Goal: Task Accomplishment & Management: Use online tool/utility

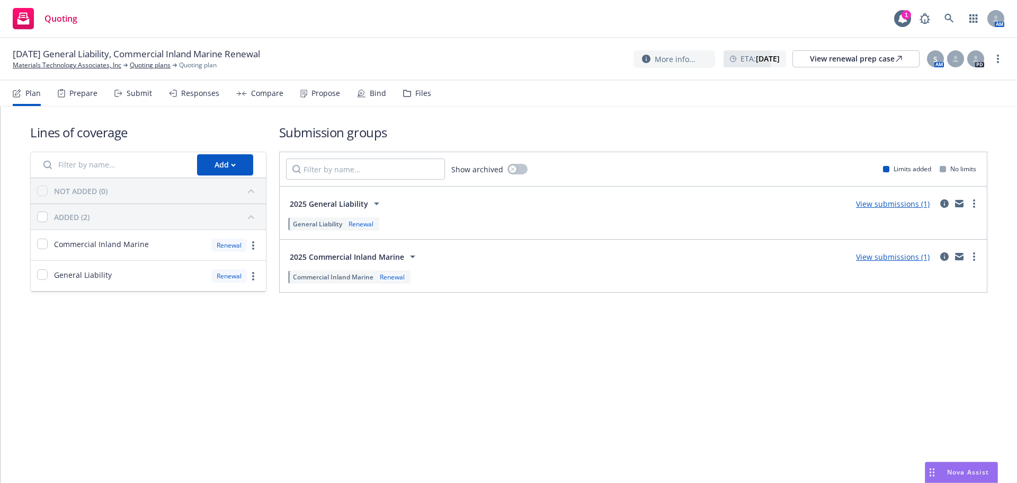
click at [316, 99] on div "Propose" at bounding box center [320, 93] width 40 height 25
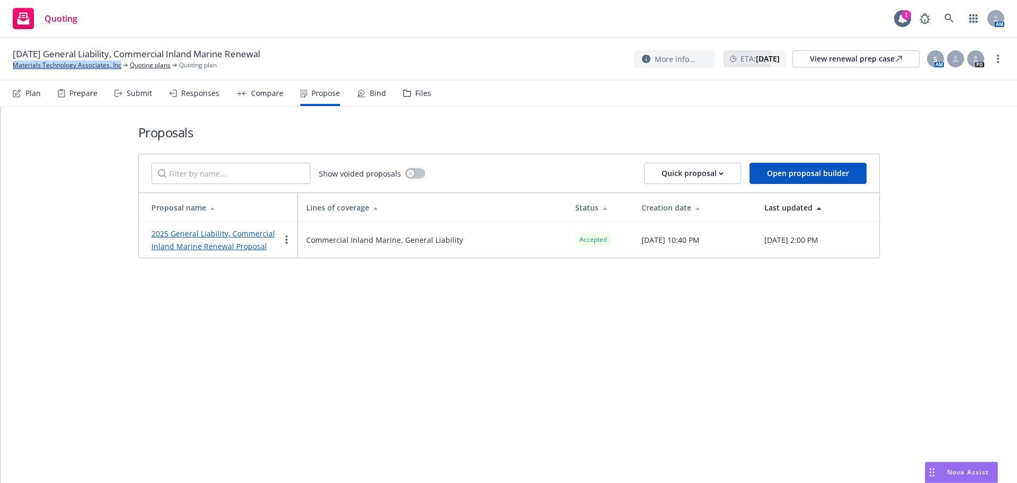
drag, startPoint x: 5, startPoint y: 65, endPoint x: 123, endPoint y: 72, distance: 118.4
click at [123, 72] on div "09/26/25 General Liability, Commercial Inland Marine Renewal Materials Technolo…" at bounding box center [508, 59] width 1017 height 42
click at [361, 97] on div "Bind" at bounding box center [371, 93] width 29 height 25
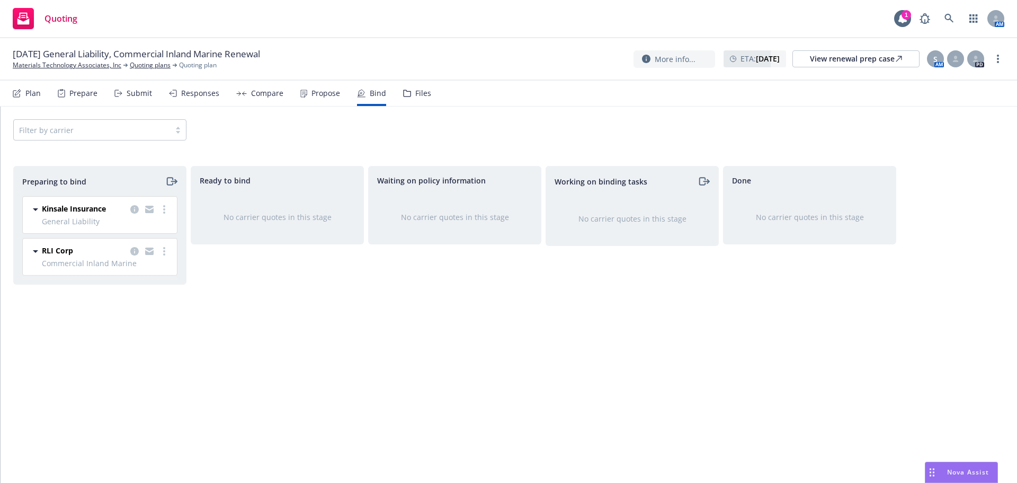
click at [168, 216] on span "General Liability" at bounding box center [106, 221] width 129 height 11
click at [166, 214] on link "more" at bounding box center [164, 209] width 13 height 13
click at [143, 259] on link "Log bind order" at bounding box center [118, 252] width 104 height 21
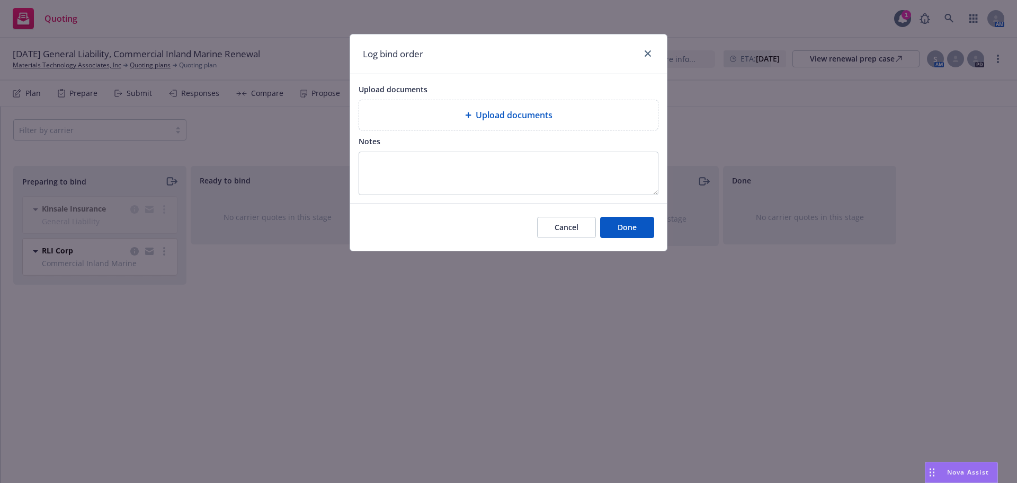
click at [480, 123] on div "Upload documents" at bounding box center [508, 115] width 299 height 30
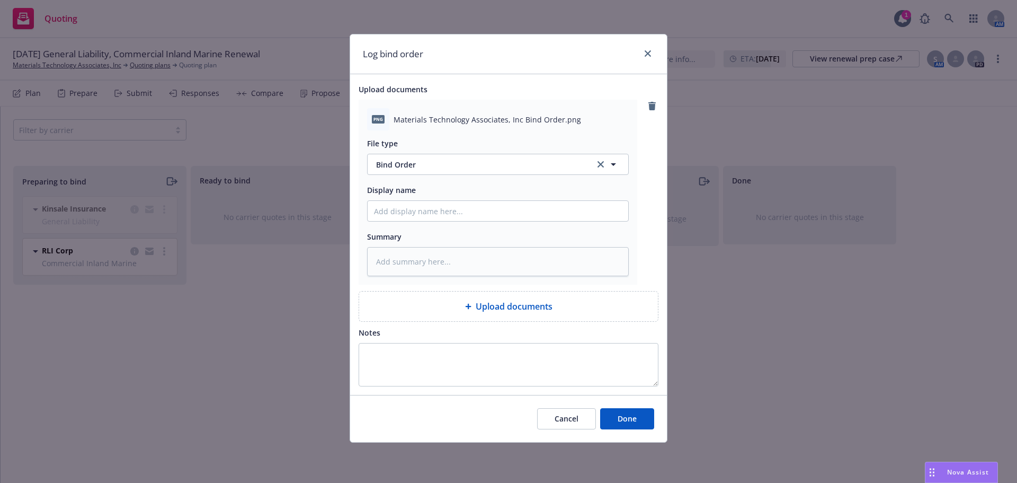
click at [634, 401] on div "Cancel Done" at bounding box center [508, 418] width 317 height 47
click at [638, 414] on button "Done" at bounding box center [627, 418] width 54 height 21
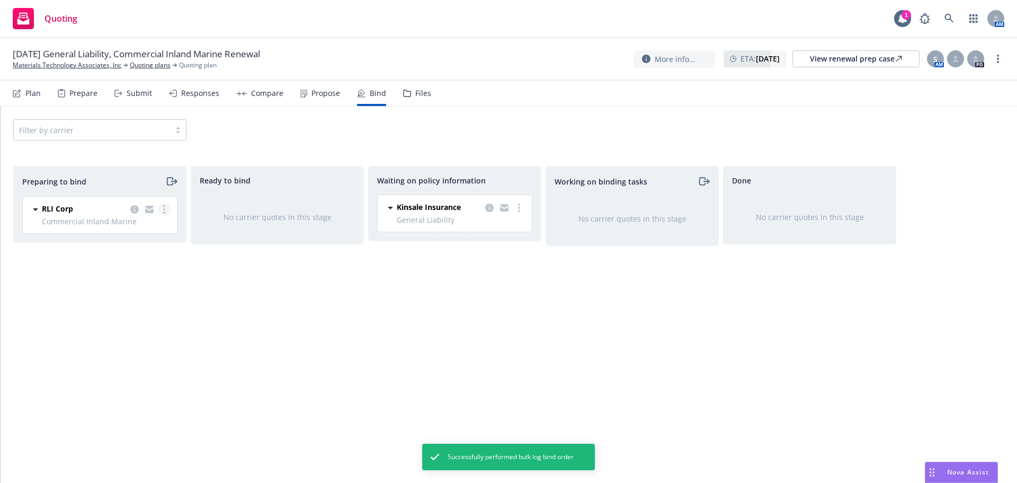
click at [164, 207] on circle "more" at bounding box center [164, 206] width 2 height 2
click at [132, 258] on link "Log bind order" at bounding box center [118, 252] width 104 height 21
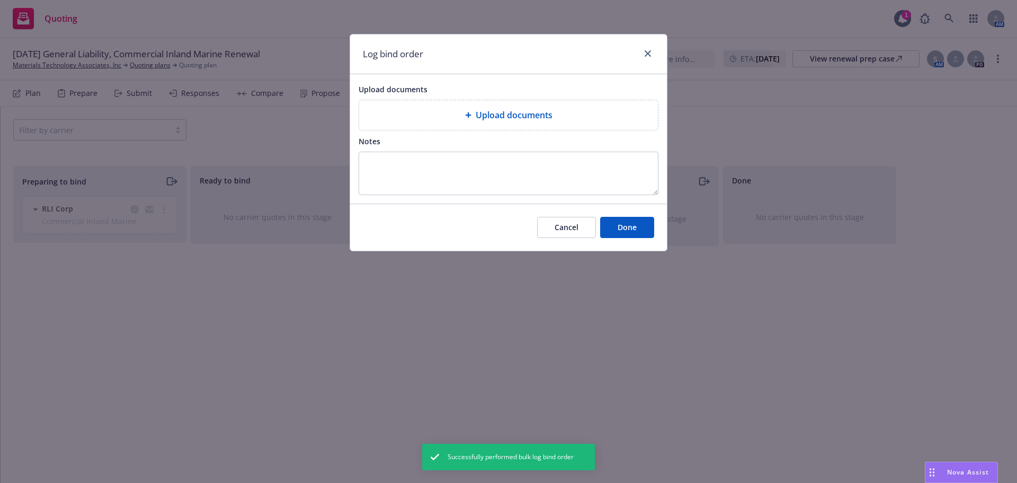
click at [441, 110] on div "Upload documents" at bounding box center [509, 115] width 282 height 13
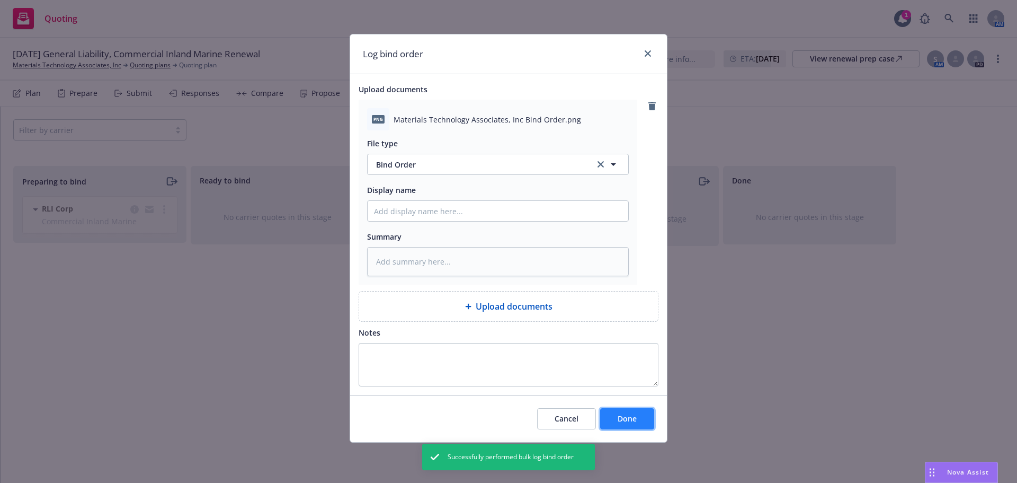
click at [635, 429] on button "Done" at bounding box center [627, 418] width 54 height 21
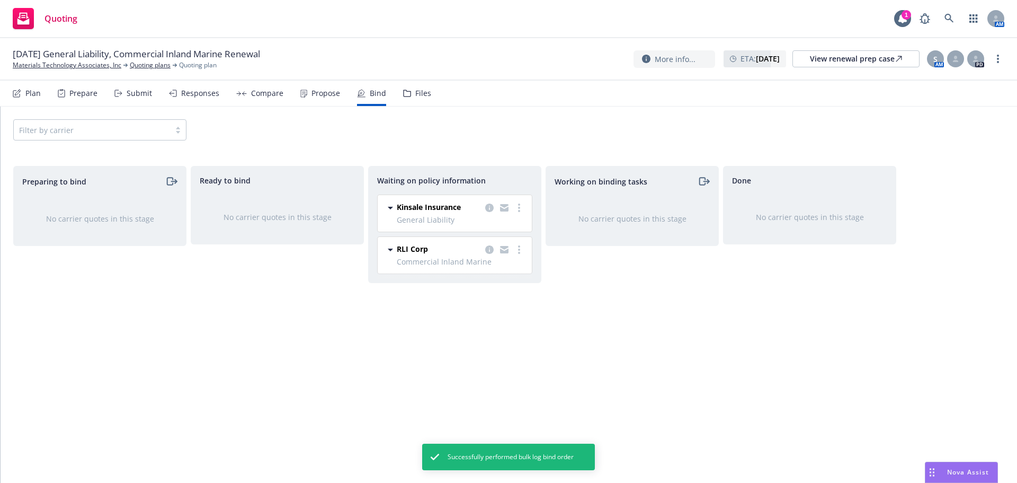
click at [312, 90] on div "Propose" at bounding box center [326, 93] width 29 height 8
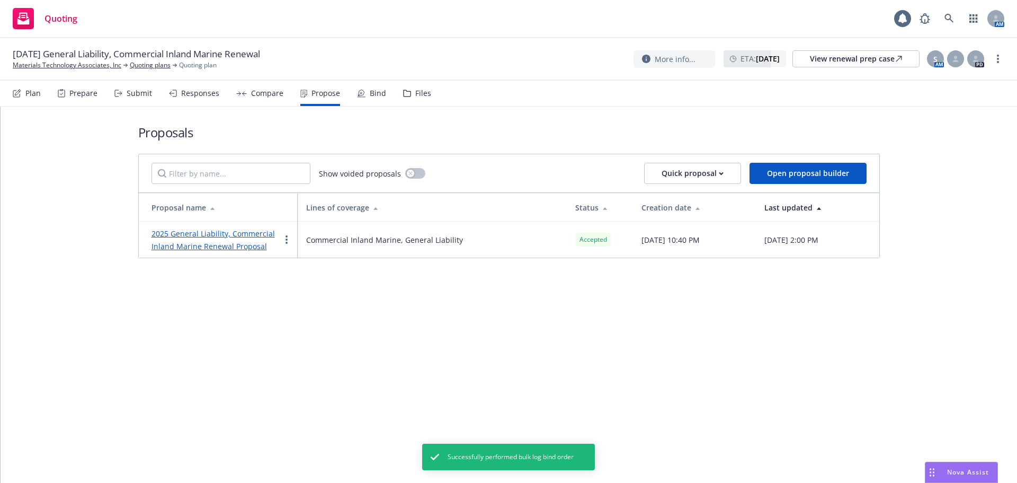
click at [258, 228] on div "2025 General Liability, Commercial Inland Marine Renewal Proposal" at bounding box center [216, 239] width 129 height 25
click at [258, 230] on link "2025 General Liability, Commercial Inland Marine Renewal Proposal" at bounding box center [213, 239] width 123 height 23
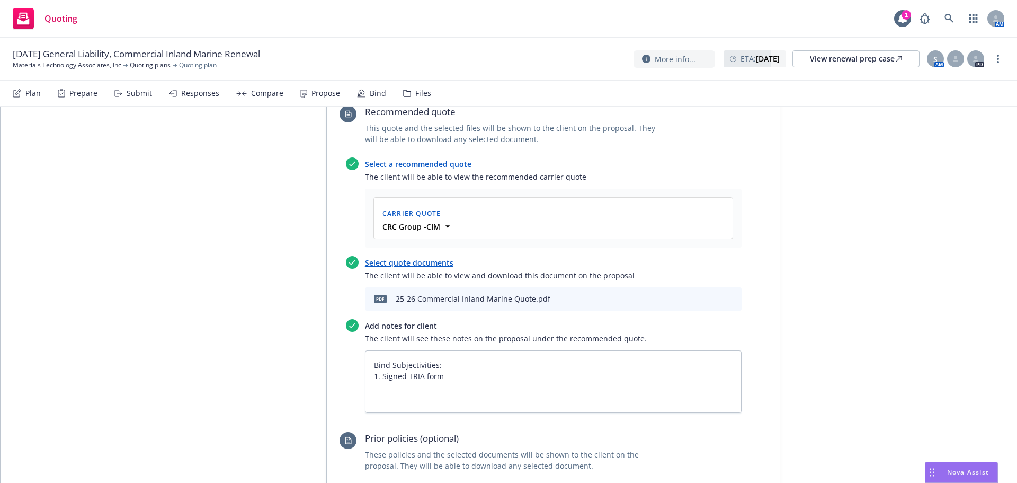
scroll to position [1201, 0]
click at [696, 294] on icon "download file" at bounding box center [697, 298] width 8 height 8
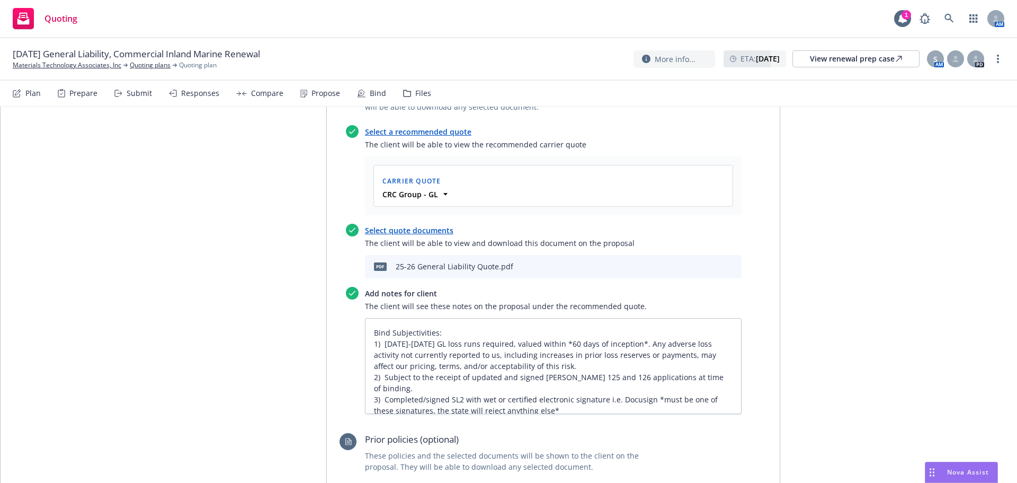
scroll to position [424, 0]
click at [693, 262] on icon "download file" at bounding box center [697, 266] width 8 height 8
drag, startPoint x: 30, startPoint y: 85, endPoint x: 57, endPoint y: 73, distance: 30.1
drag, startPoint x: 57, startPoint y: 73, endPoint x: 49, endPoint y: 66, distance: 10.9
click at [999, 54] on link "more" at bounding box center [998, 58] width 13 height 13
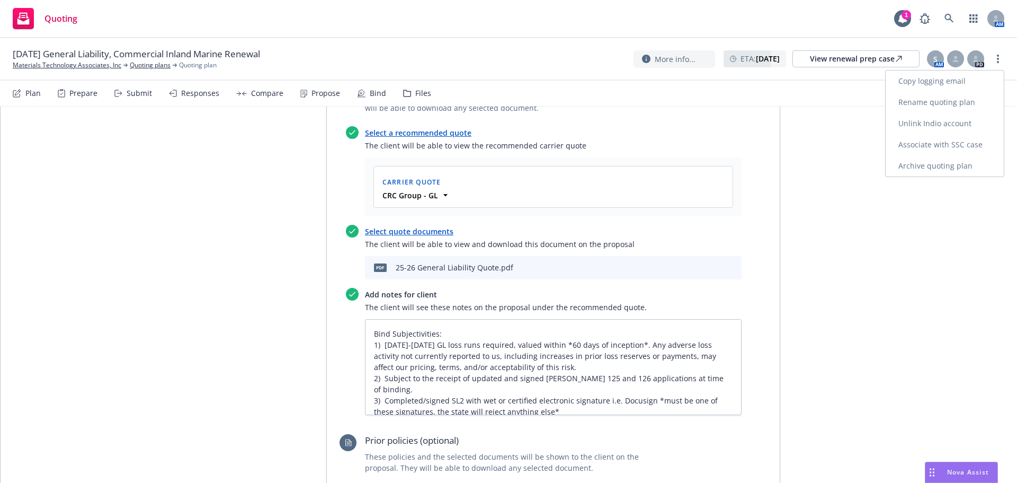
drag, startPoint x: 973, startPoint y: 65, endPoint x: 944, endPoint y: 72, distance: 30.5
click at [944, 72] on link "Copy logging email" at bounding box center [945, 80] width 118 height 21
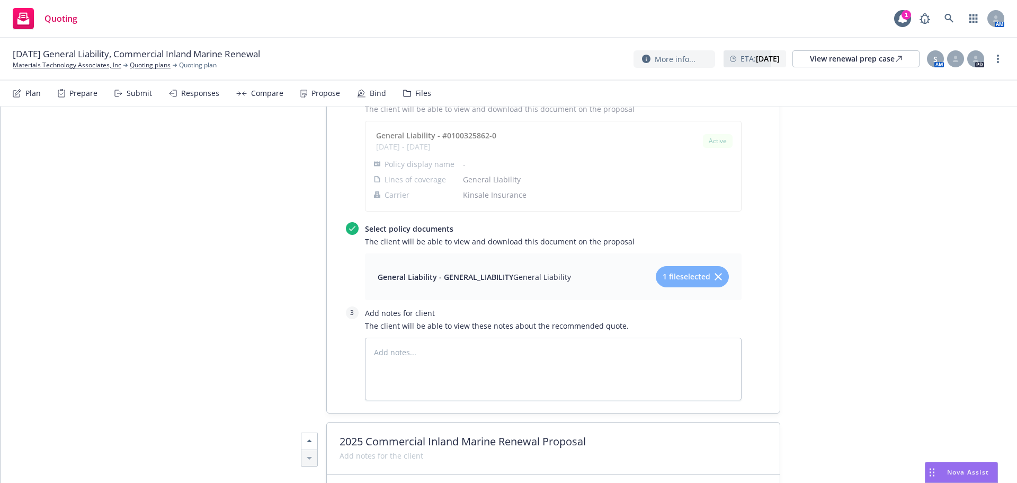
scroll to position [989, 0]
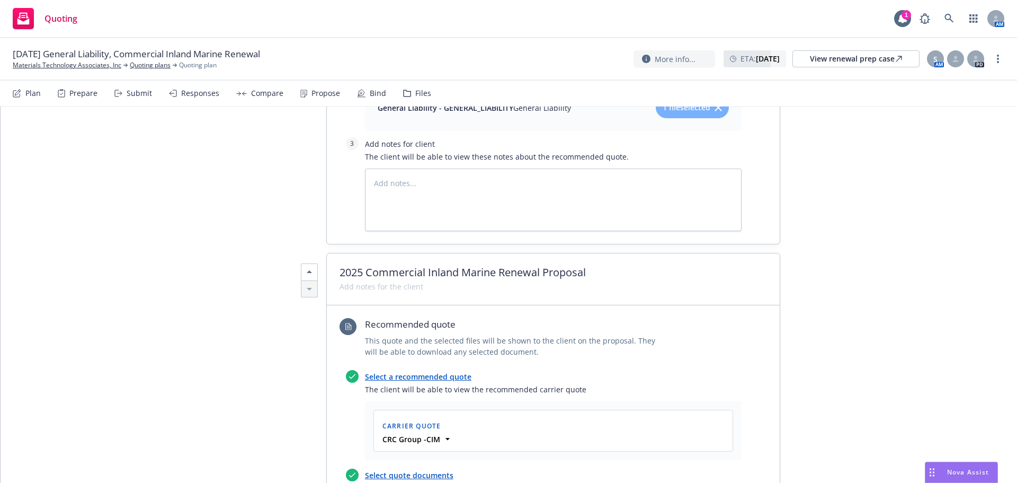
type textarea "x"
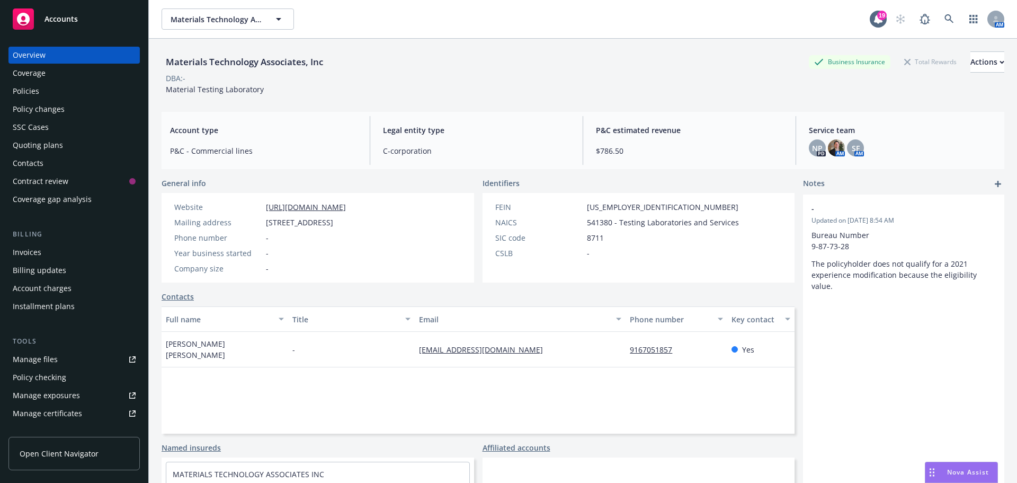
click at [49, 254] on div "Invoices" at bounding box center [74, 252] width 123 height 17
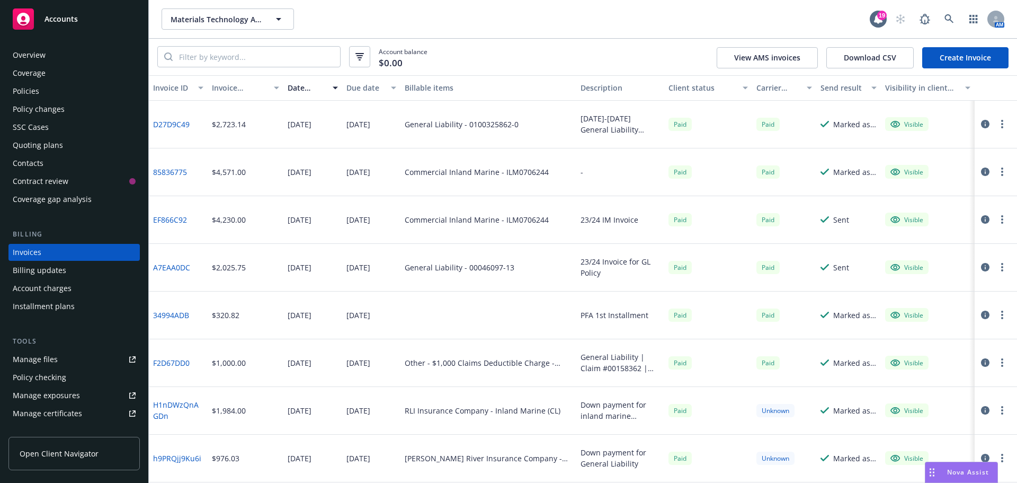
click at [84, 88] on div "Policies" at bounding box center [74, 91] width 123 height 17
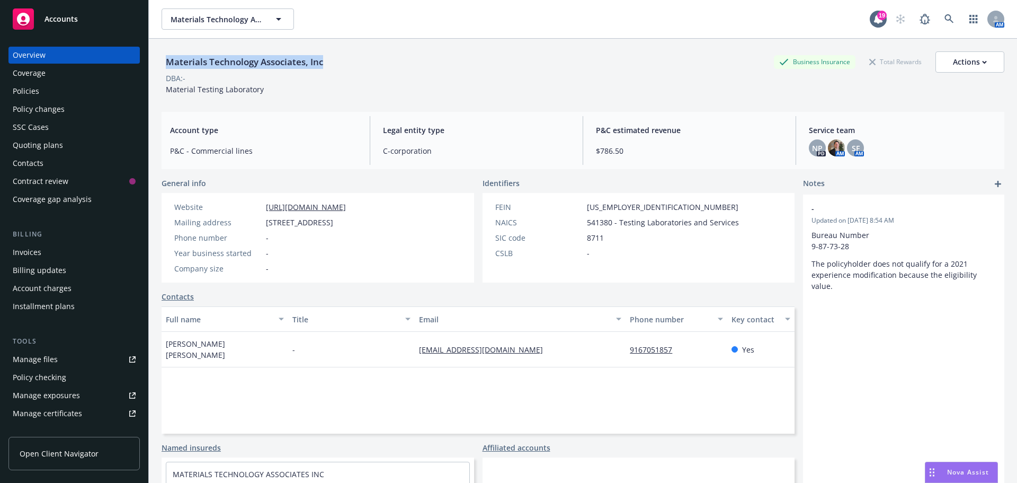
drag, startPoint x: 329, startPoint y: 59, endPoint x: 165, endPoint y: 63, distance: 163.8
click at [165, 63] on div "Materials Technology Associates, Inc Business Insurance Total Rewards Actions" at bounding box center [583, 61] width 843 height 21
copy div "Materials Technology Associates, Inc"
drag, startPoint x: 182, startPoint y: 92, endPoint x: 167, endPoint y: 93, distance: 14.9
click at [167, 93] on div "Material Testing Laboratory" at bounding box center [215, 89] width 106 height 11
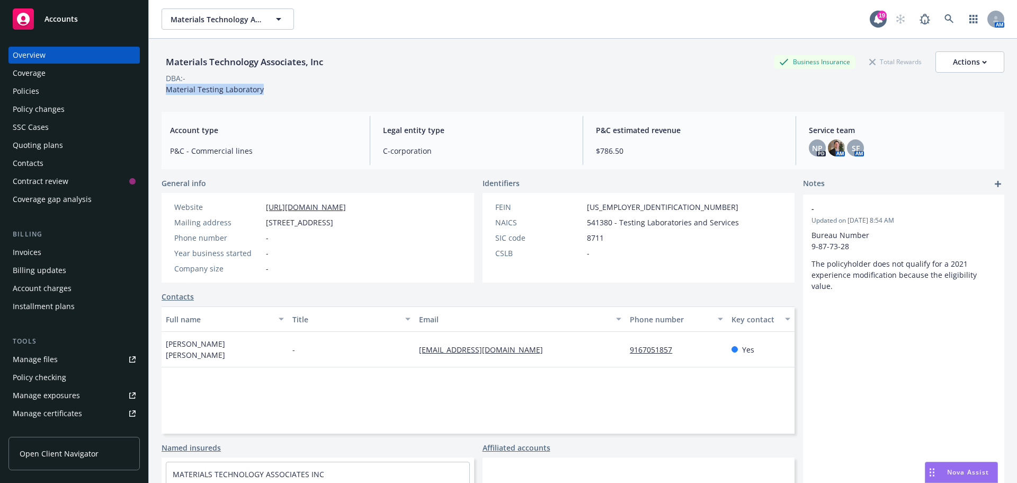
copy span "Material Testing Laboratory"
click at [317, 59] on div "Materials Technology Associates, Inc" at bounding box center [245, 62] width 166 height 14
drag, startPoint x: 334, startPoint y: 65, endPoint x: 167, endPoint y: 63, distance: 167.4
click at [167, 63] on div "Materials Technology Associates, Inc Business Insurance Total Rewards Actions" at bounding box center [583, 61] width 843 height 21
copy div "Materials Technology Associates, Inc"
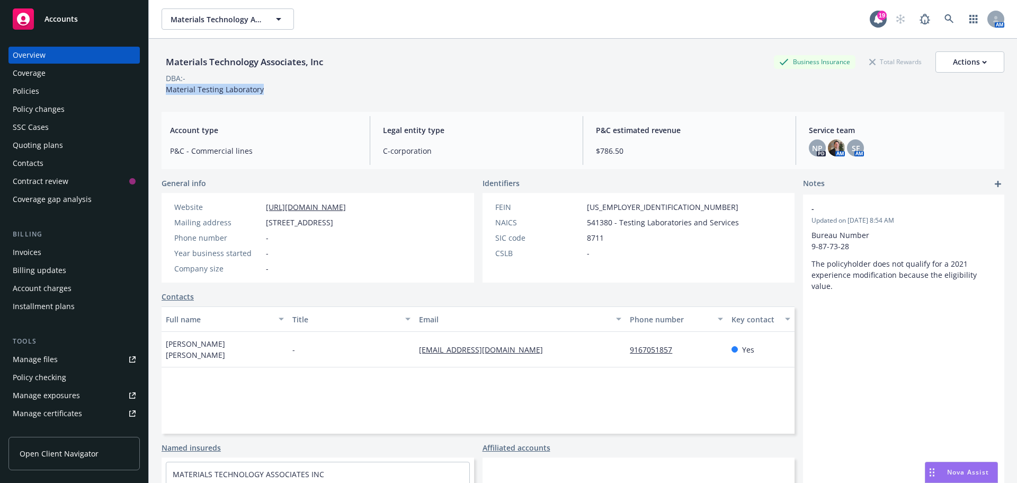
drag, startPoint x: 253, startPoint y: 91, endPoint x: 168, endPoint y: 93, distance: 85.3
click at [168, 93] on div "Materials Technology Associates, Inc Business Insurance Total Rewards Actions D…" at bounding box center [583, 72] width 843 height 43
copy span "Material Testing Laboratory"
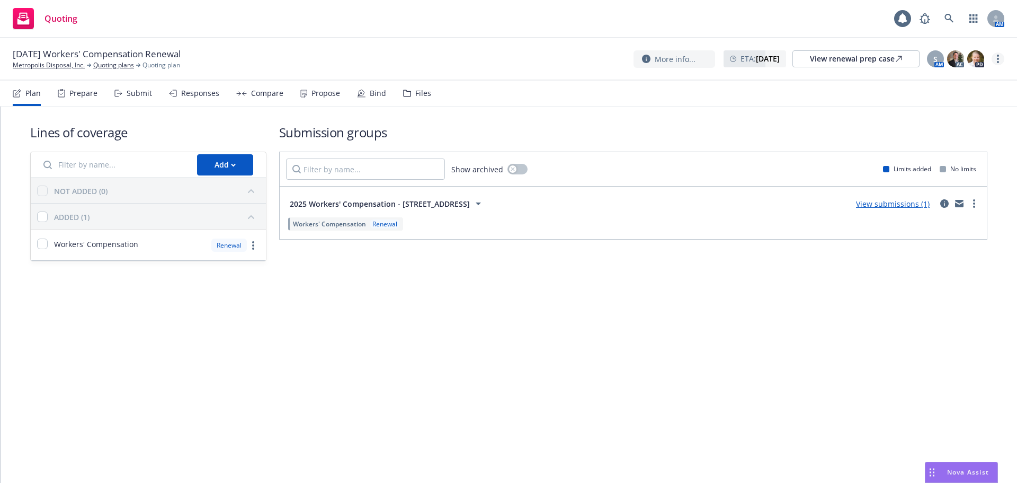
click at [999, 62] on circle "more" at bounding box center [998, 62] width 2 height 2
click at [969, 79] on link "Copy logging email" at bounding box center [945, 80] width 118 height 21
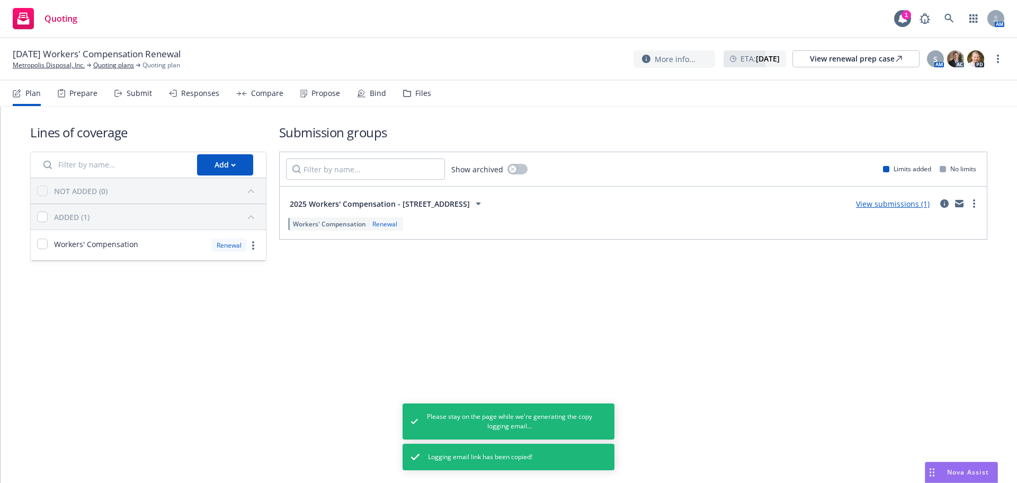
drag, startPoint x: 333, startPoint y: 91, endPoint x: 376, endPoint y: 97, distance: 43.8
click at [333, 91] on div "Propose" at bounding box center [326, 93] width 29 height 8
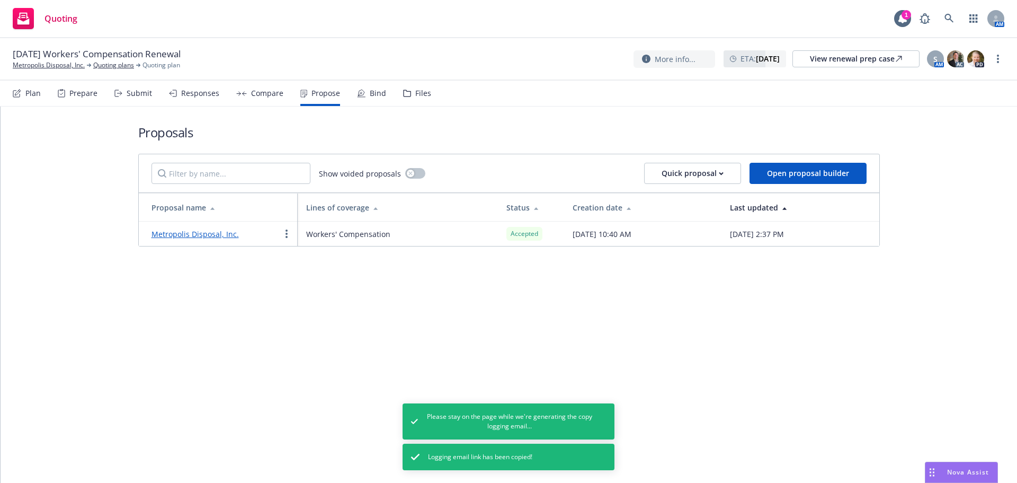
click at [376, 97] on div "Bind" at bounding box center [378, 93] width 16 height 8
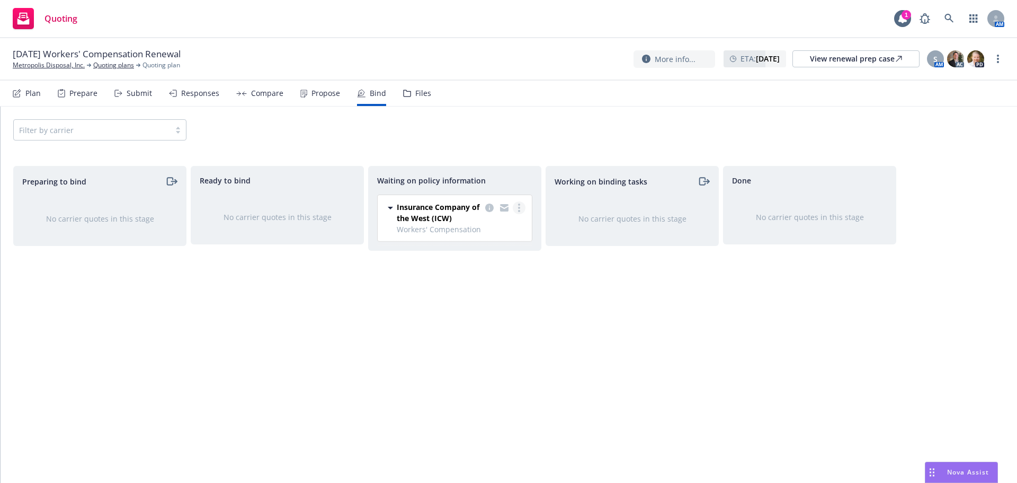
click at [520, 202] on link "more" at bounding box center [519, 207] width 13 height 13
click at [488, 229] on span "Create policies" at bounding box center [468, 229] width 78 height 10
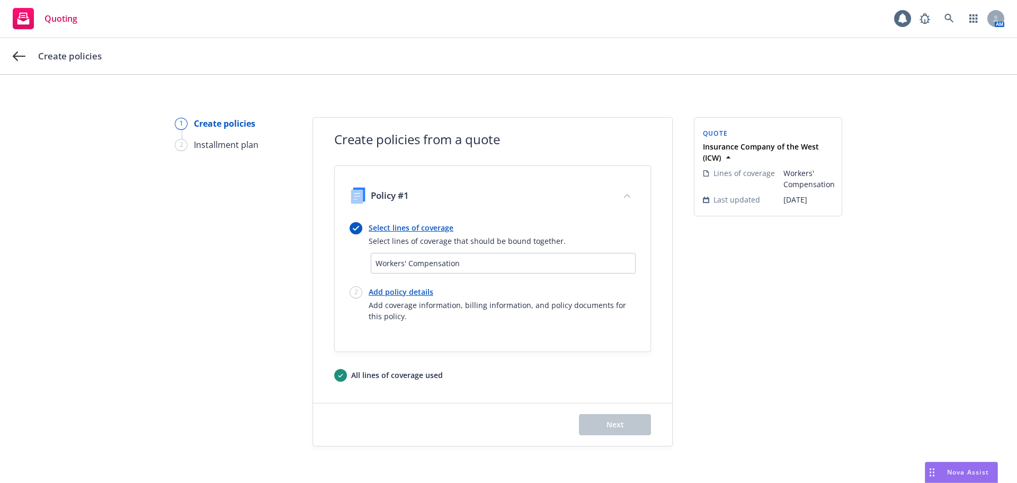
click at [412, 292] on link "Add policy details" at bounding box center [502, 291] width 267 height 11
select select "12"
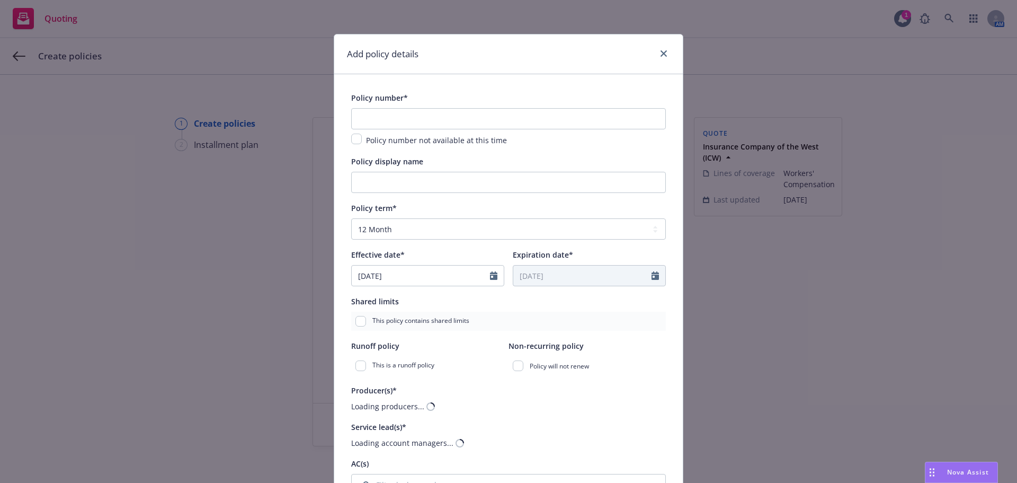
drag, startPoint x: 425, startPoint y: 133, endPoint x: 429, endPoint y: 123, distance: 10.7
click at [427, 129] on div "Policy number not available at this time" at bounding box center [508, 127] width 315 height 38
click at [429, 123] on input "text" at bounding box center [508, 118] width 315 height 21
paste input "WPL 5043347 07"
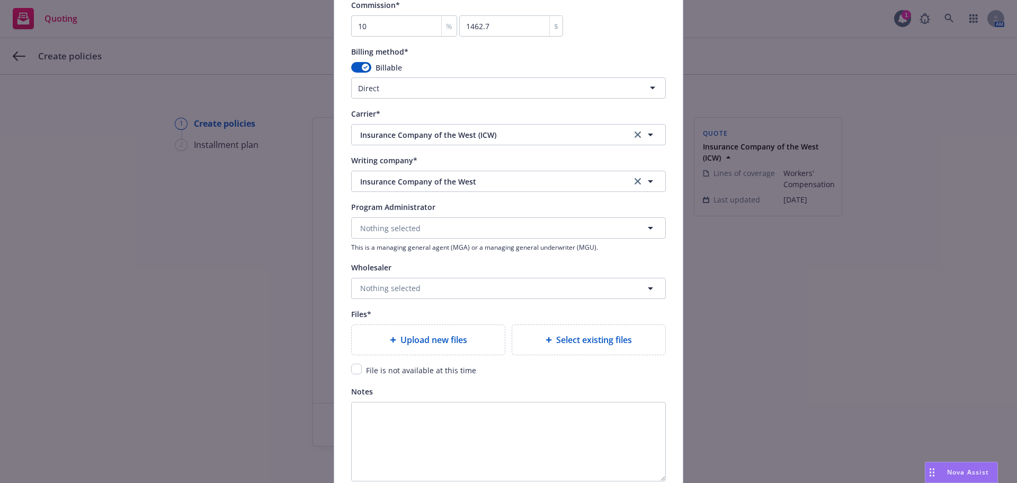
scroll to position [918, 0]
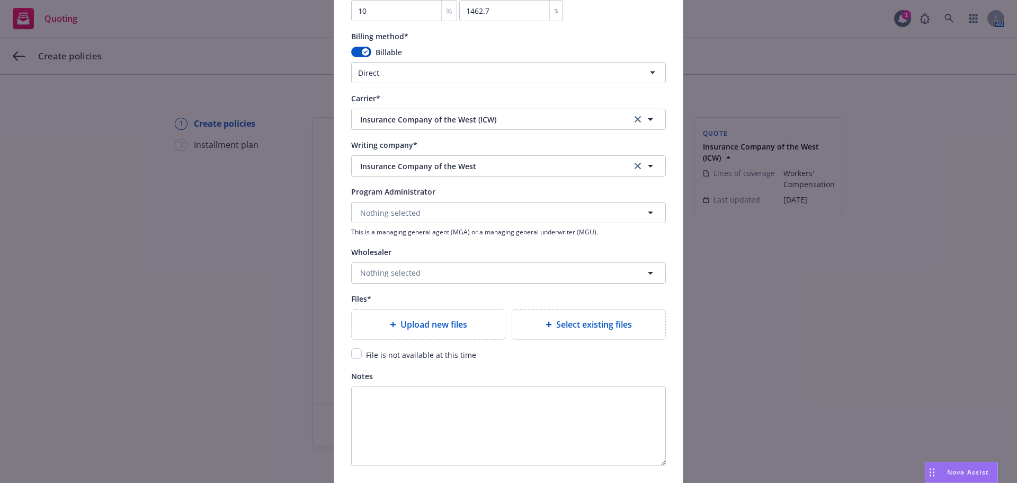
type input "WPL 5043347 07"
click at [355, 356] on input "checkbox" at bounding box center [356, 353] width 11 height 11
checkbox input "true"
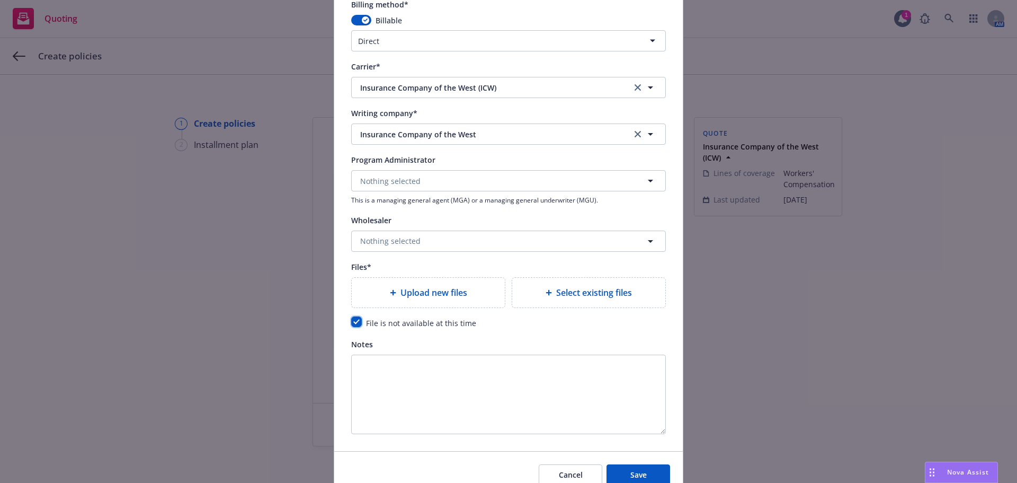
scroll to position [1000, 0]
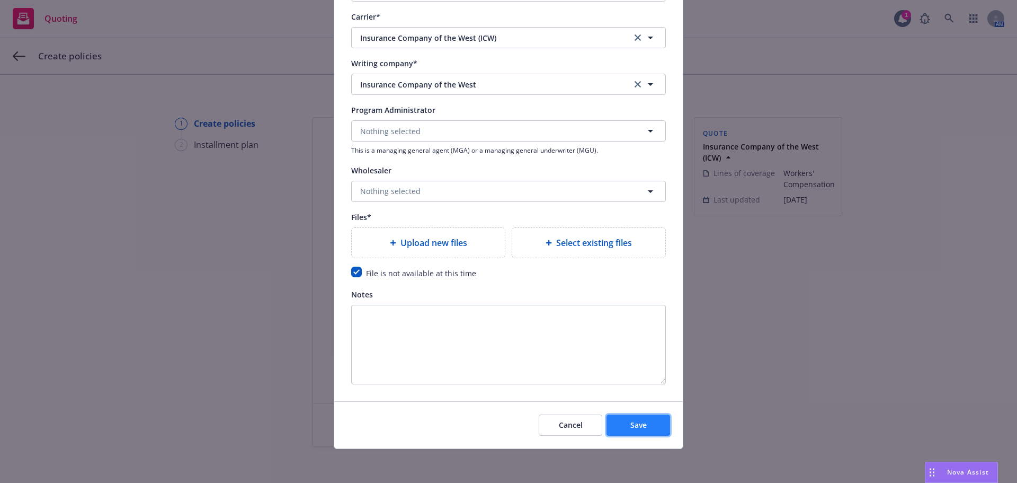
click at [624, 427] on button "Save" at bounding box center [639, 424] width 64 height 21
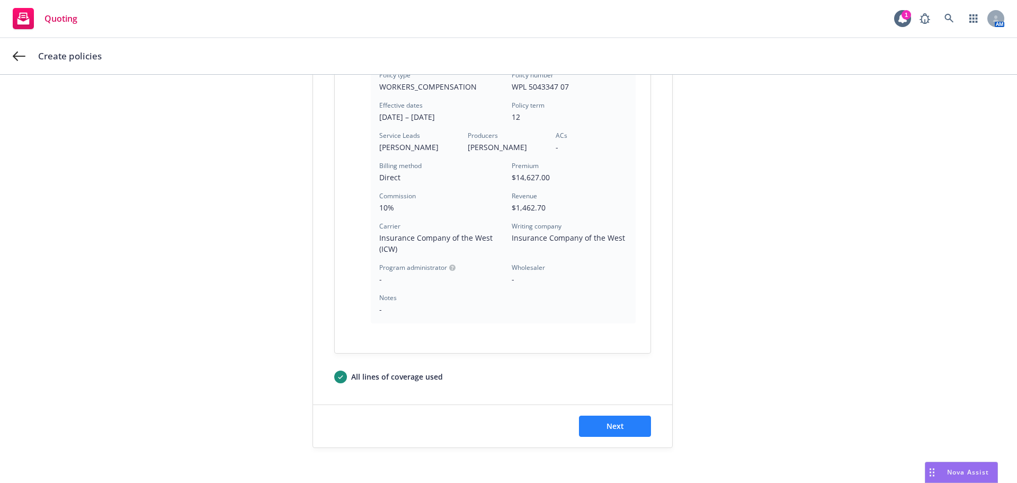
scroll to position [304, 0]
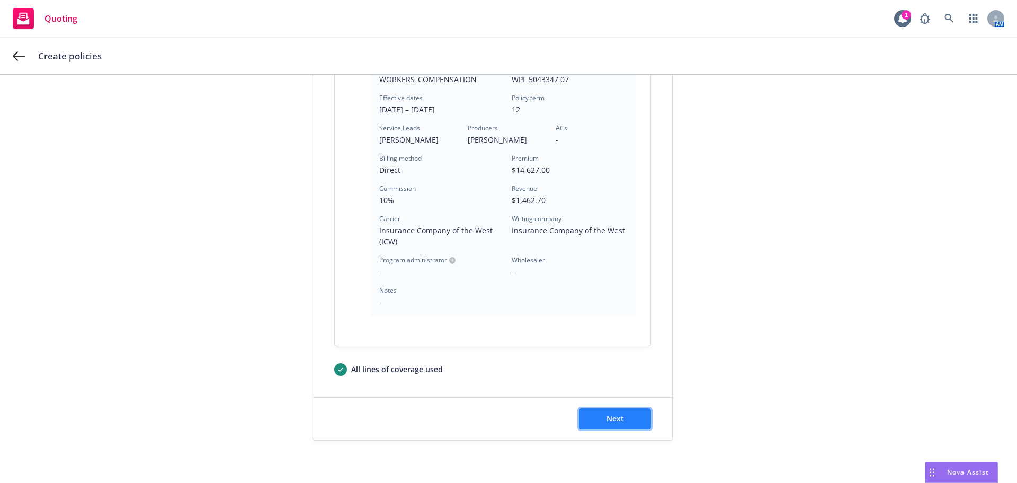
click at [601, 412] on button "Next" at bounding box center [615, 418] width 72 height 21
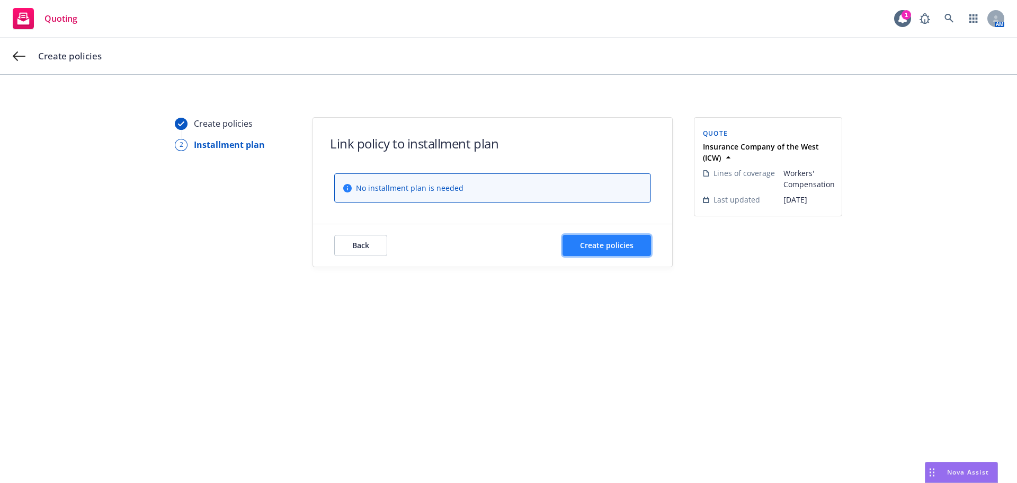
click at [643, 245] on button "Create policies" at bounding box center [607, 245] width 88 height 21
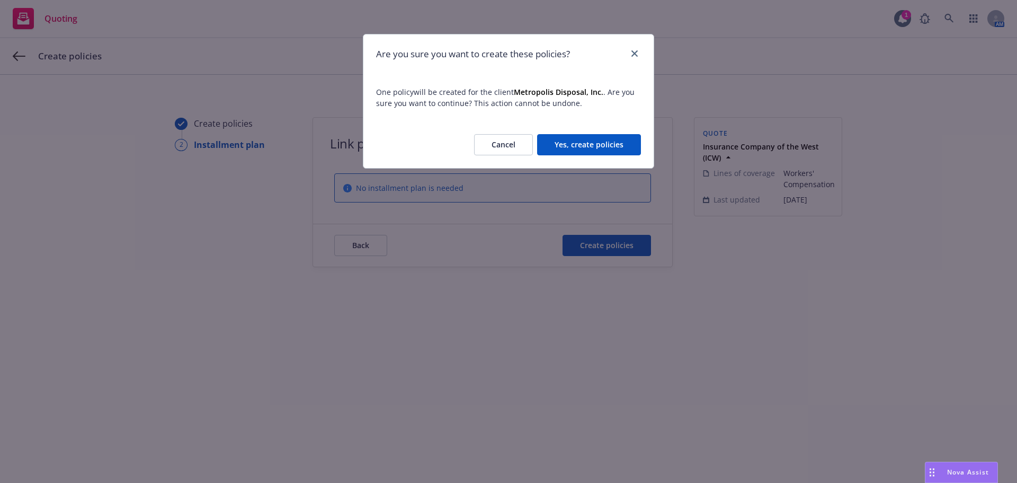
click at [612, 138] on button "Yes, create policies" at bounding box center [589, 144] width 104 height 21
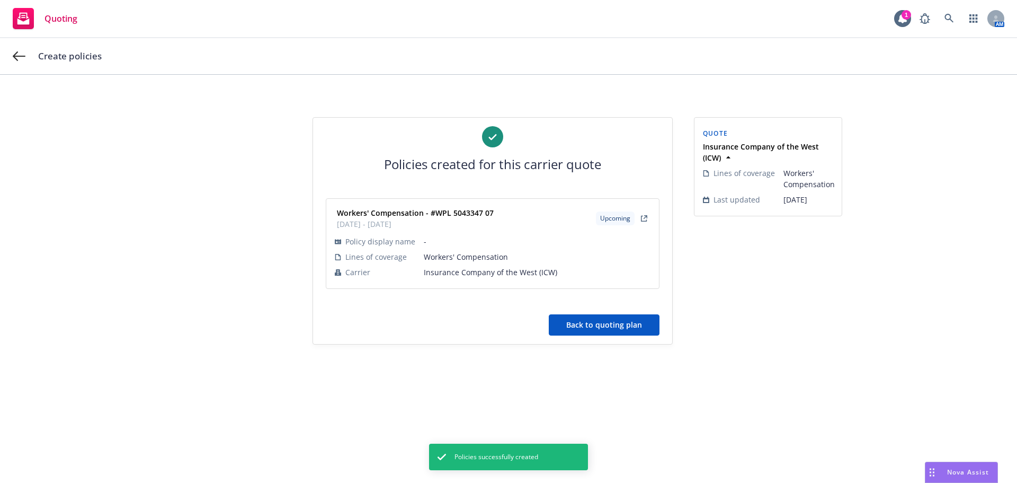
click at [622, 323] on button "Back to quoting plan" at bounding box center [604, 324] width 111 height 21
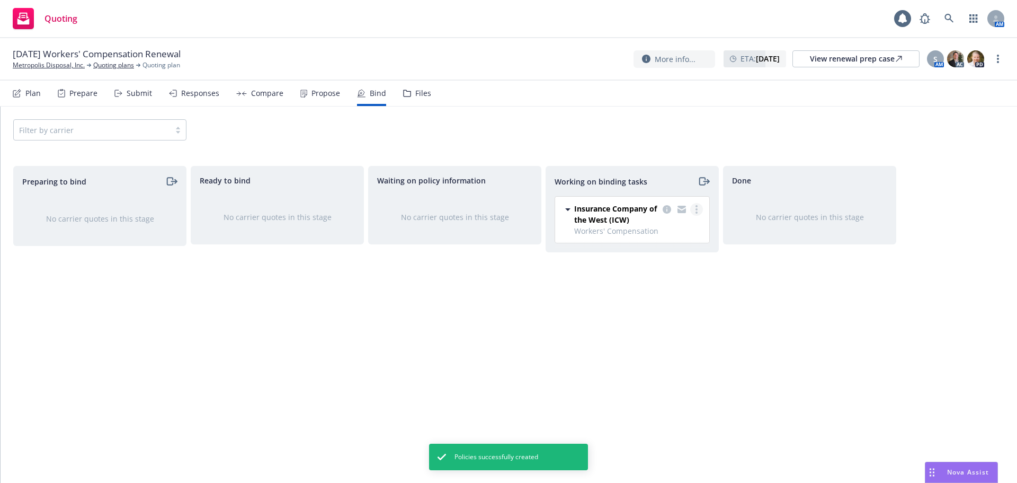
click at [696, 209] on circle "more" at bounding box center [697, 209] width 2 height 2
click at [665, 250] on span "Move to done" at bounding box center [644, 252] width 74 height 10
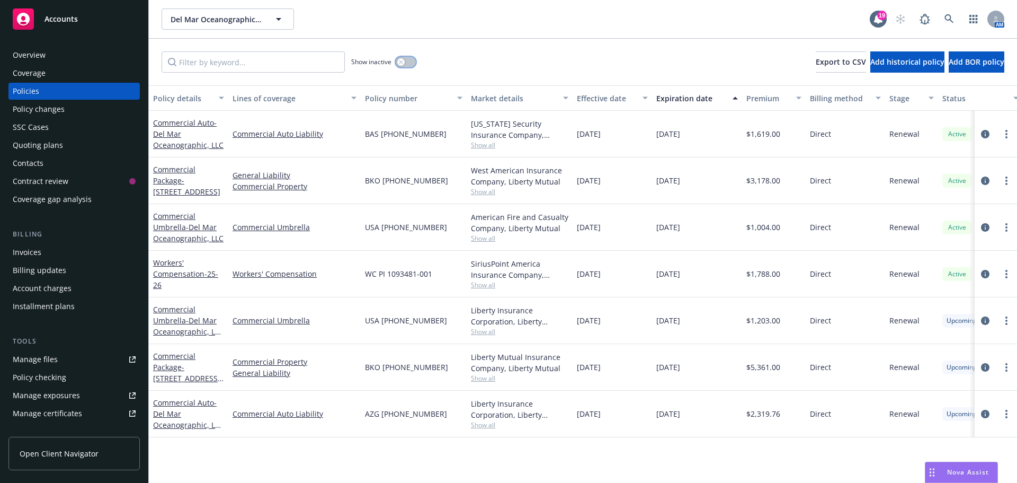
click at [411, 64] on button "button" at bounding box center [406, 62] width 20 height 11
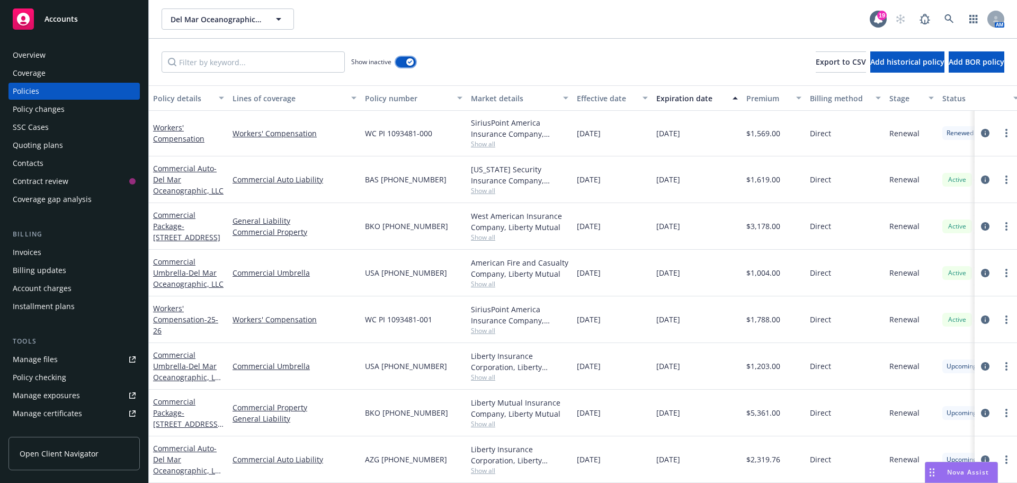
scroll to position [910, 0]
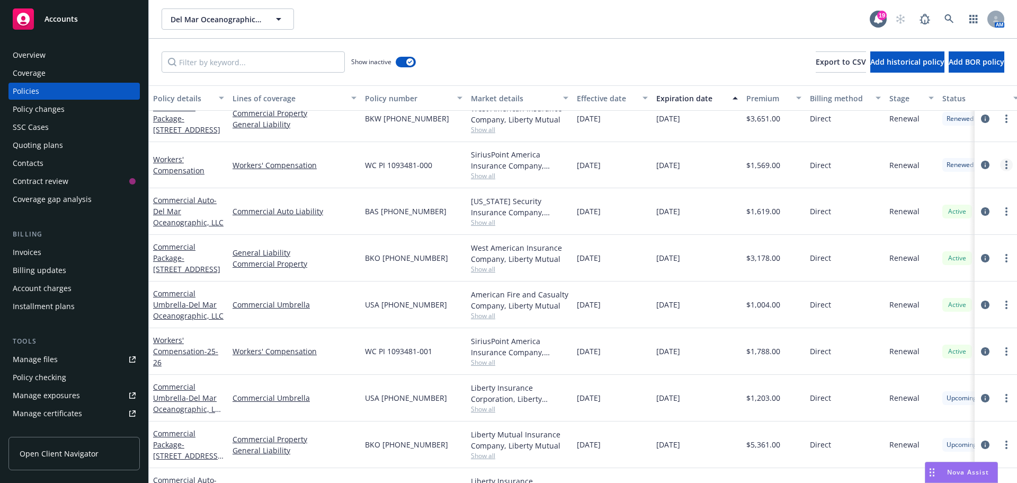
click at [1000, 169] on link "more" at bounding box center [1006, 164] width 13 height 13
drag, startPoint x: 945, startPoint y: 318, endPoint x: 775, endPoint y: 223, distance: 195.0
click at [945, 318] on link "Copy logging email" at bounding box center [942, 313] width 125 height 21
click at [77, 55] on div "Overview" at bounding box center [74, 55] width 123 height 17
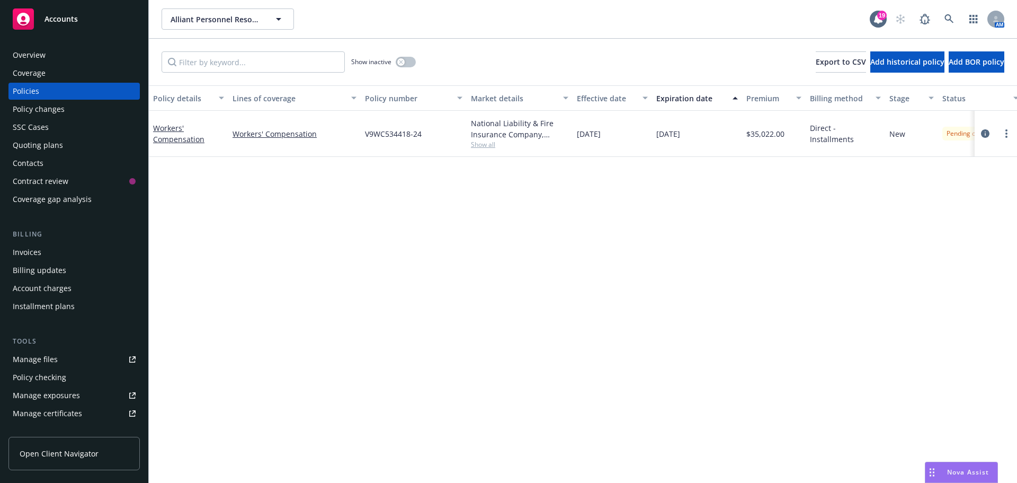
click at [490, 148] on span "Show all" at bounding box center [519, 144] width 97 height 9
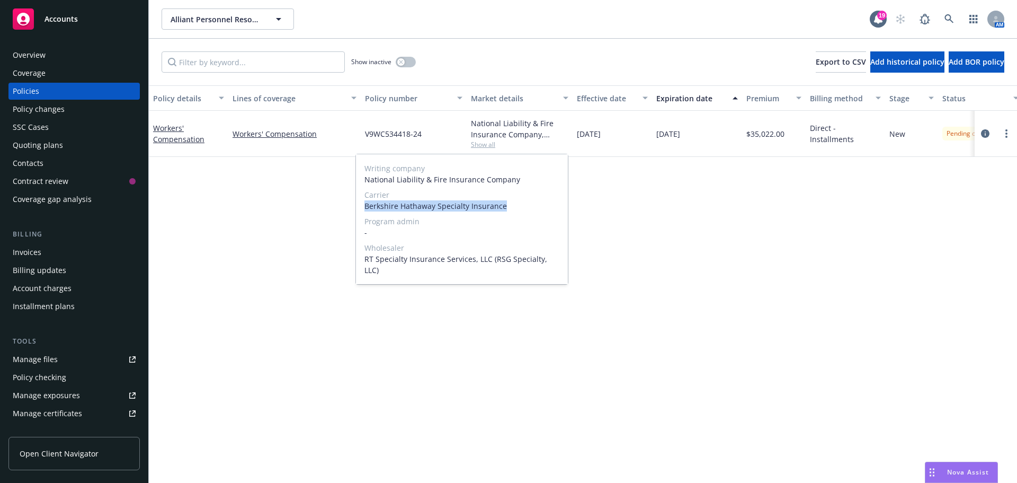
drag, startPoint x: 443, startPoint y: 207, endPoint x: 367, endPoint y: 207, distance: 76.3
click at [367, 207] on span "Berkshire Hathaway Specialty Insurance" at bounding box center [462, 205] width 195 height 11
copy span "Berkshire Hathaway Specialty Insurance"
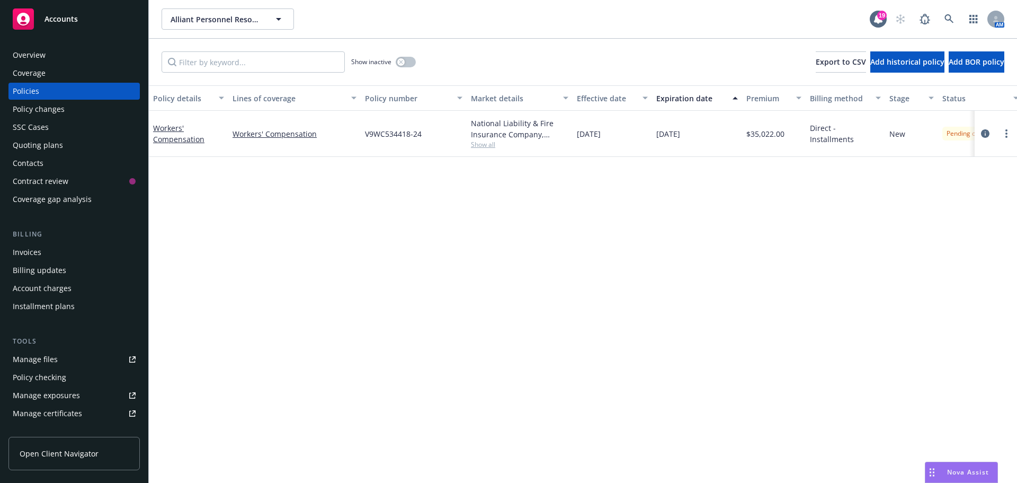
click at [75, 44] on div "Overview Coverage Policies Policy changes SSC Cases Quoting plans Contacts Cont…" at bounding box center [74, 258] width 148 height 449
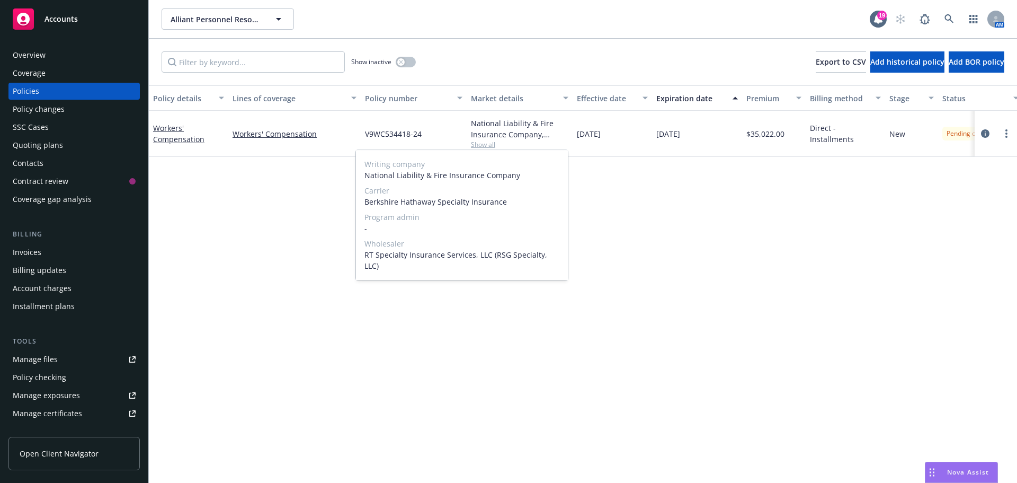
click at [75, 47] on div "Overview" at bounding box center [74, 55] width 123 height 17
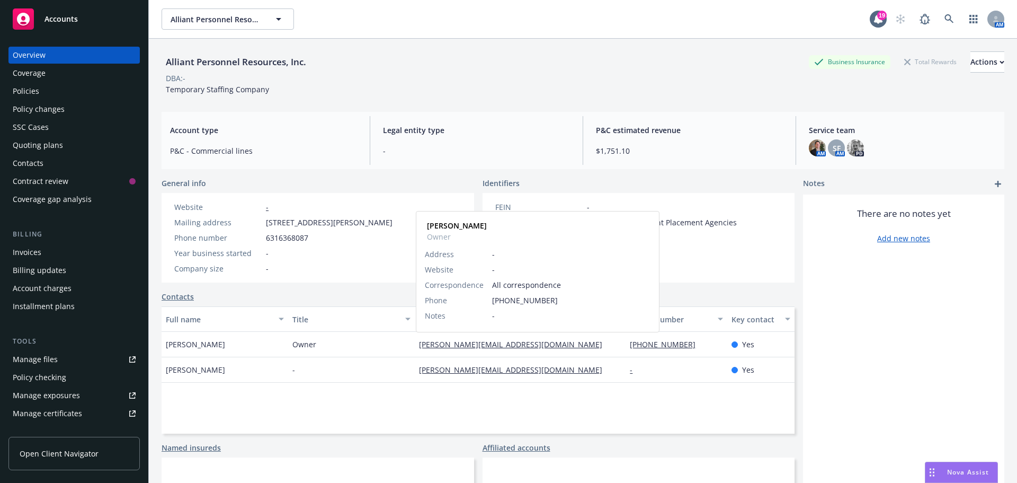
drag, startPoint x: 441, startPoint y: 339, endPoint x: 431, endPoint y: 345, distance: 12.6
click at [66, 105] on div "Policy changes" at bounding box center [74, 109] width 123 height 17
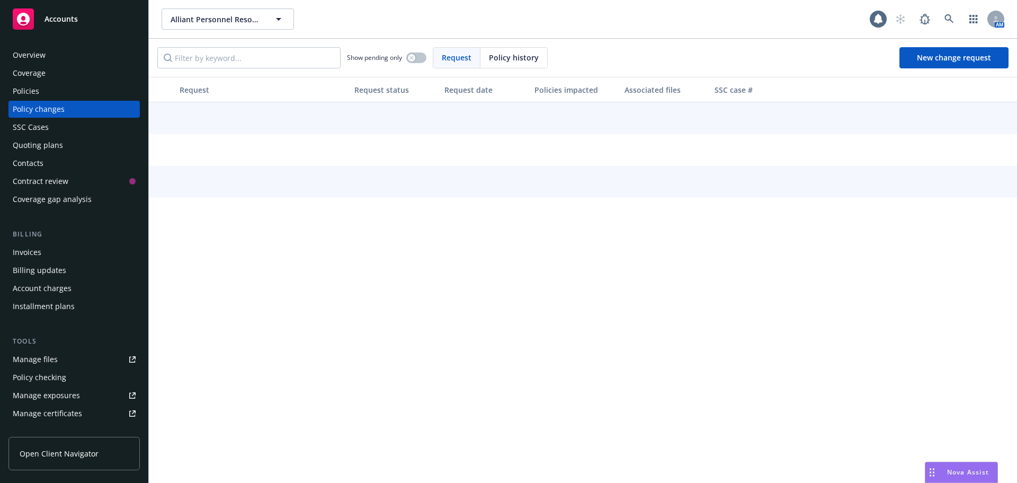
click at [532, 60] on span "Policy history" at bounding box center [514, 57] width 50 height 11
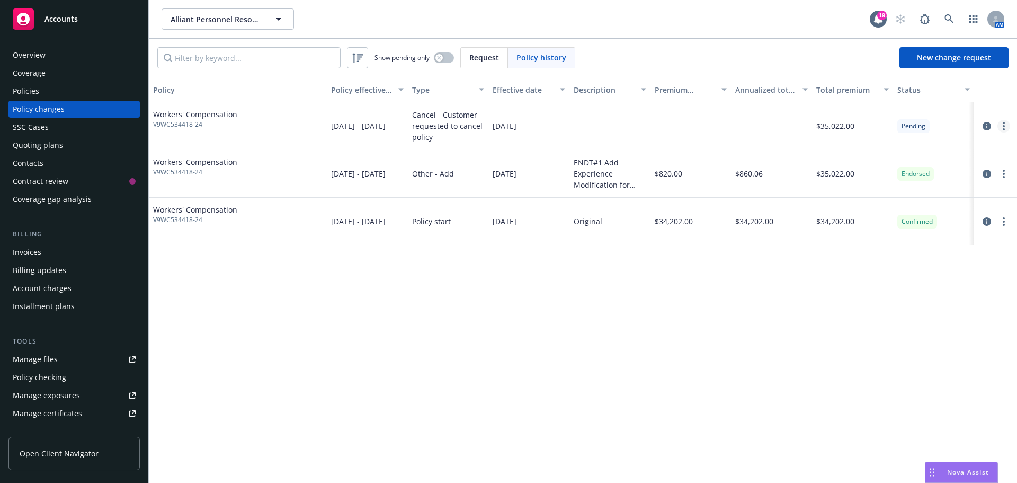
click at [1002, 123] on link "more" at bounding box center [1004, 126] width 13 height 13
click at [942, 187] on link "Edit/Rescind policy change" at bounding box center [919, 190] width 182 height 21
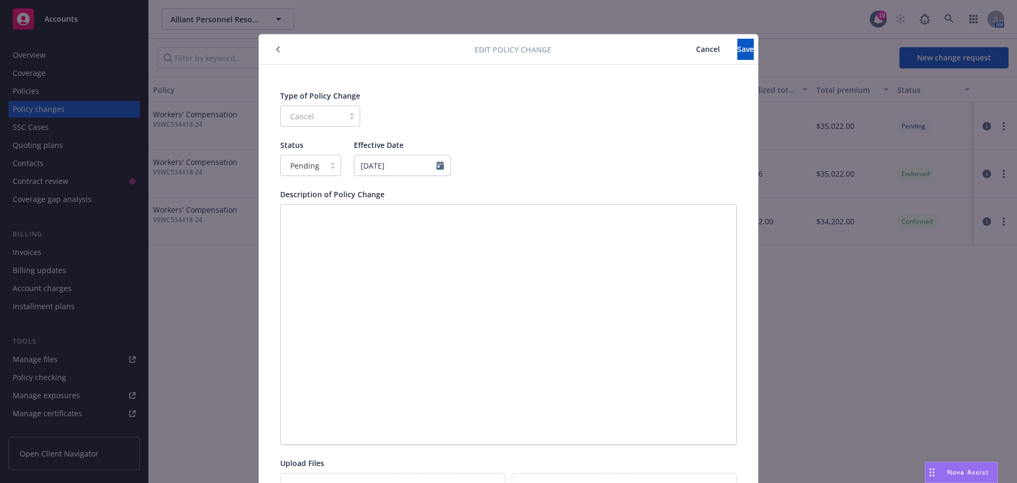
scroll to position [32, 0]
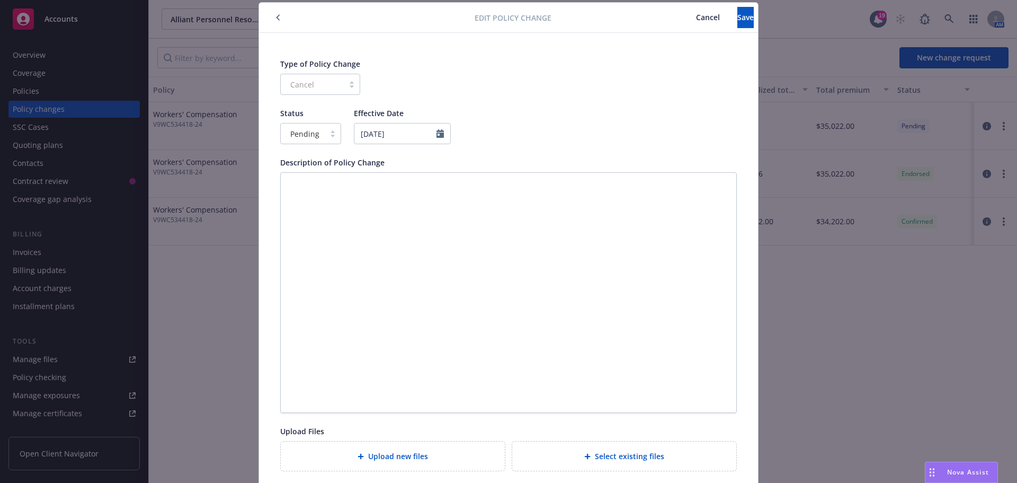
click at [316, 132] on div "Pending" at bounding box center [303, 133] width 44 height 17
click at [317, 179] on span "Confirmed" at bounding box center [305, 179] width 37 height 11
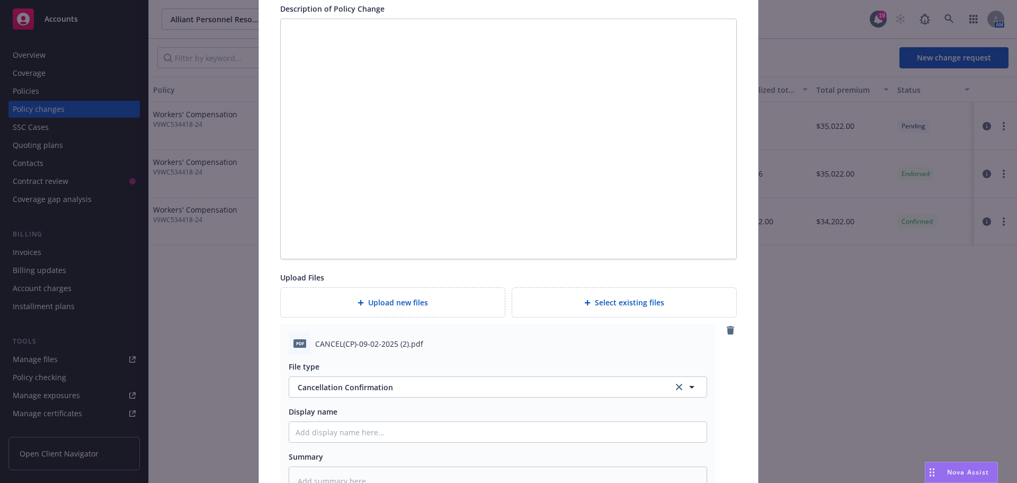
scroll to position [0, 0]
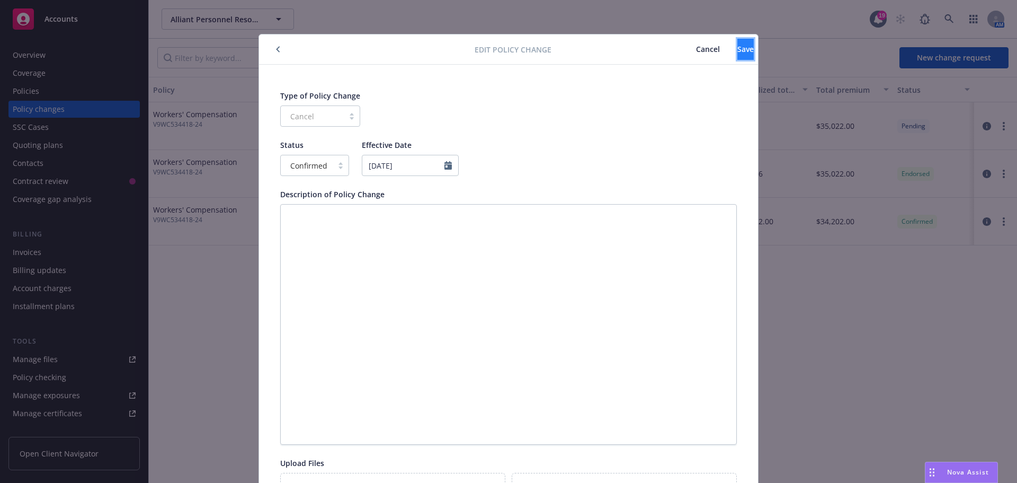
click at [738, 55] on button "Save" at bounding box center [746, 49] width 16 height 21
type textarea "x"
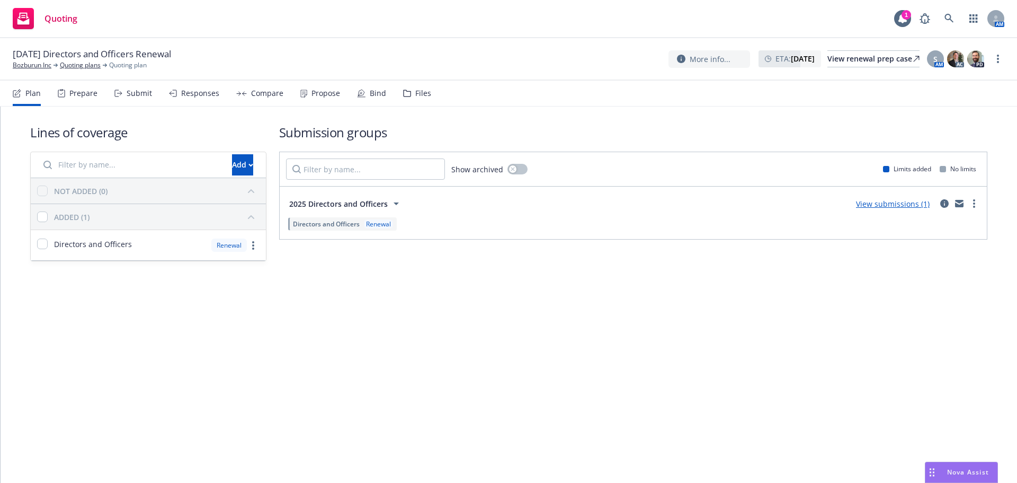
click at [308, 103] on div "Propose" at bounding box center [320, 93] width 40 height 25
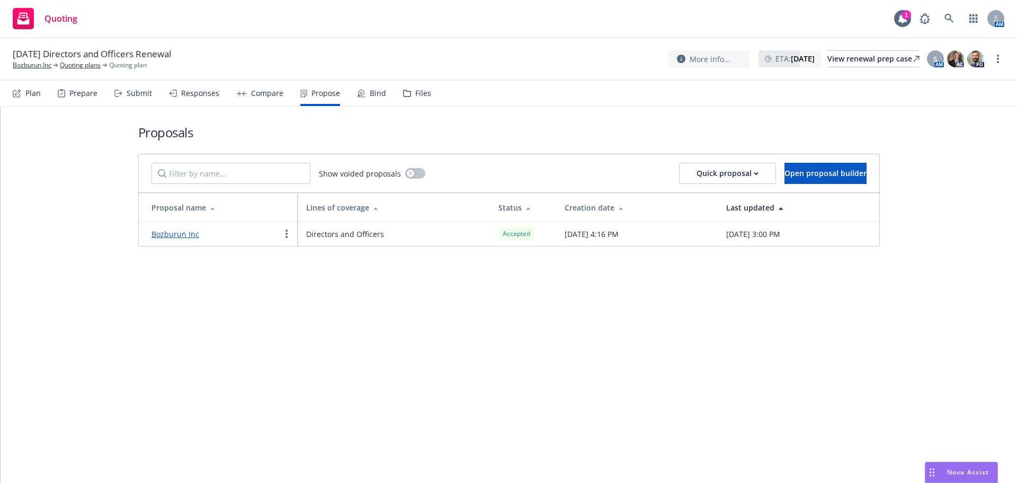
click at [633, 356] on div "Proposals Show voided proposals Quick proposal Open proposal builder Proposal n…" at bounding box center [509, 294] width 1017 height 376
click at [561, 367] on div "Proposals Show voided proposals Quick proposal Open proposal builder Proposal n…" at bounding box center [509, 294] width 1017 height 376
drag, startPoint x: 0, startPoint y: 67, endPoint x: 56, endPoint y: 71, distance: 56.3
click at [56, 71] on div "[DATE] Directors and Officers [PERSON_NAME] Inc Quoting plans Quoting plan More…" at bounding box center [508, 59] width 1017 height 42
copy link "Bozburun Inc"
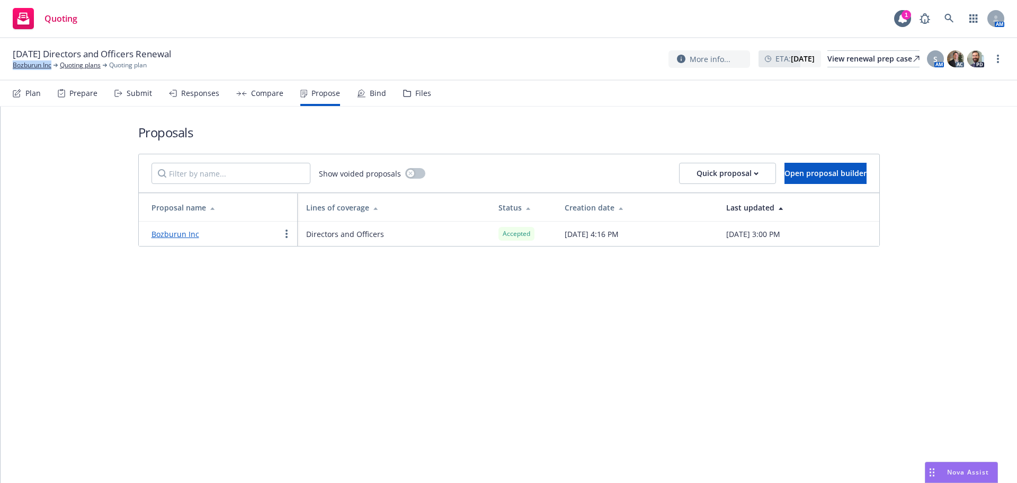
click at [374, 94] on div "Bind" at bounding box center [378, 93] width 16 height 8
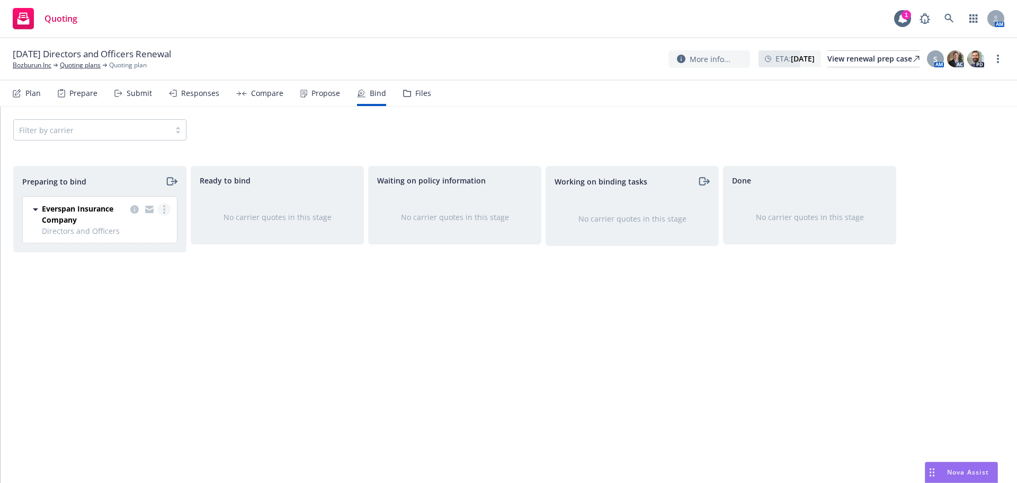
click at [167, 211] on link "more" at bounding box center [164, 209] width 13 height 13
click at [129, 250] on span "Log bind order" at bounding box center [105, 252] width 78 height 10
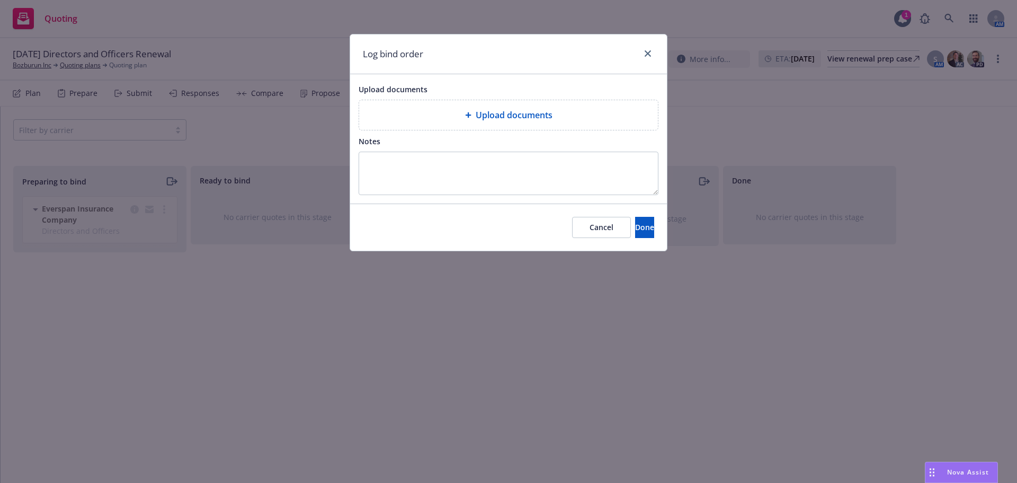
click at [472, 111] on div "Upload documents" at bounding box center [509, 115] width 282 height 13
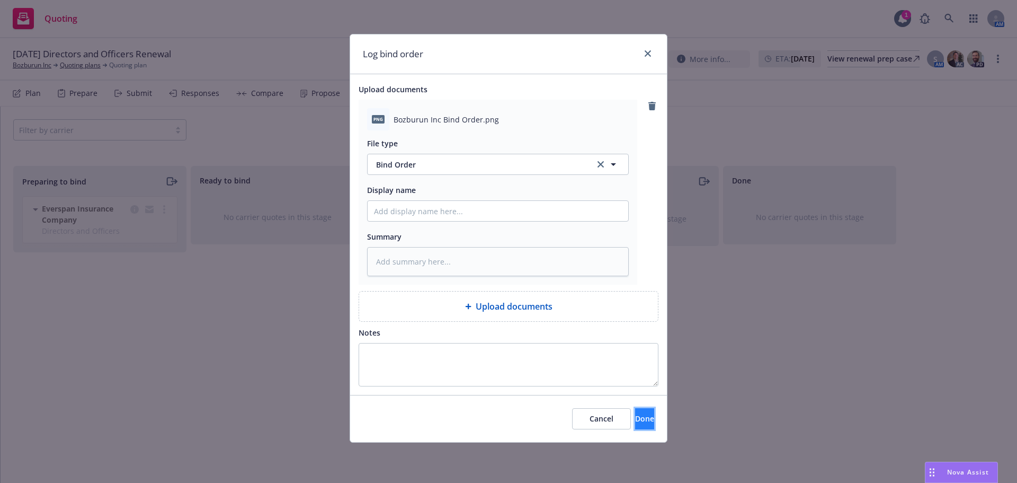
click at [645, 412] on button "Done" at bounding box center [644, 418] width 19 height 21
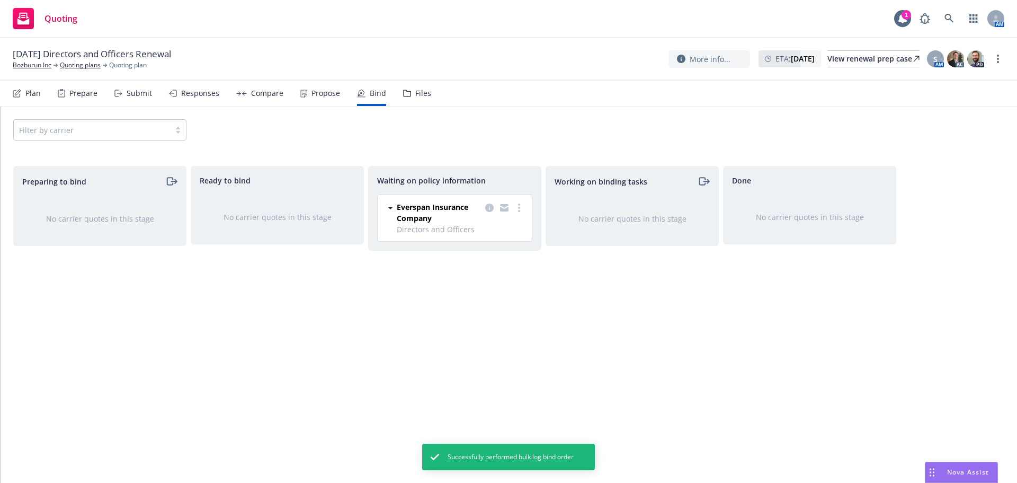
click at [317, 96] on div "Propose" at bounding box center [326, 93] width 29 height 8
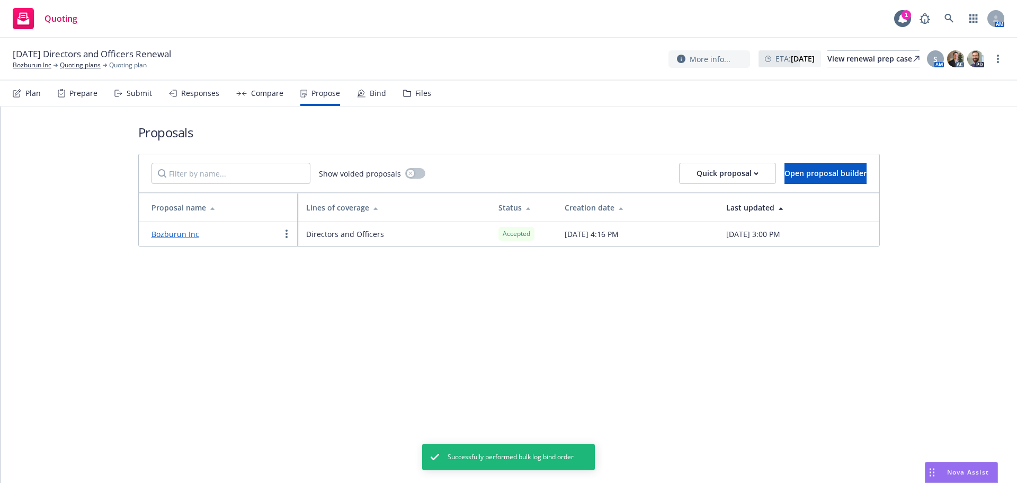
click at [179, 232] on link "Bozburun Inc" at bounding box center [176, 234] width 48 height 10
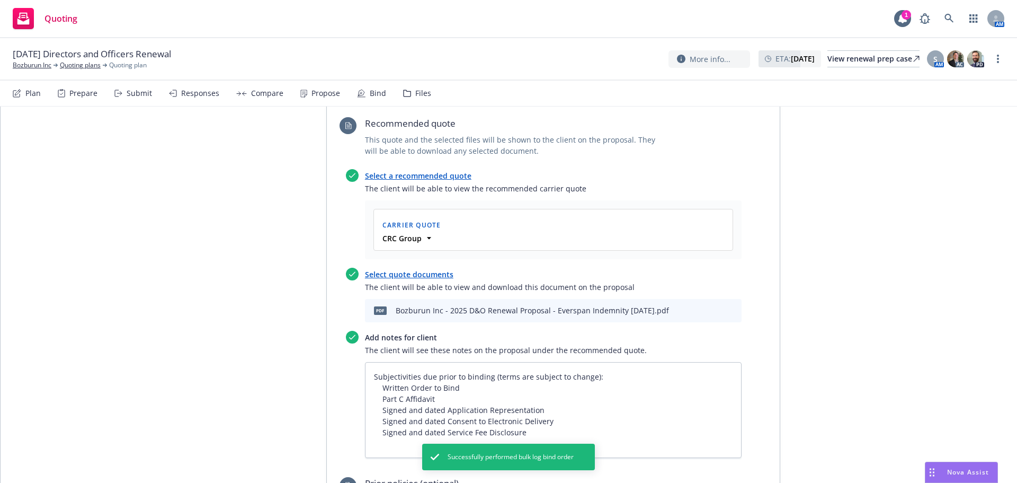
scroll to position [494, 0]
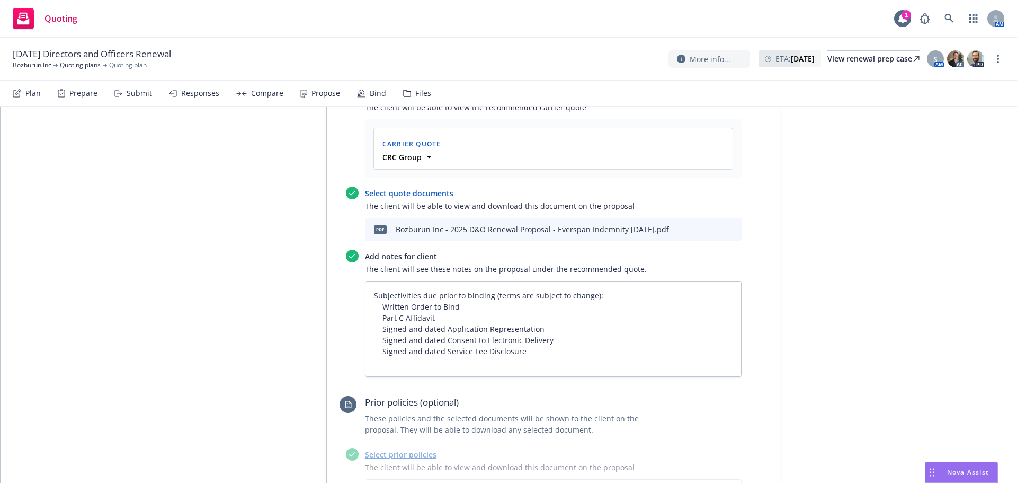
click at [697, 231] on button "download file" at bounding box center [697, 228] width 11 height 11
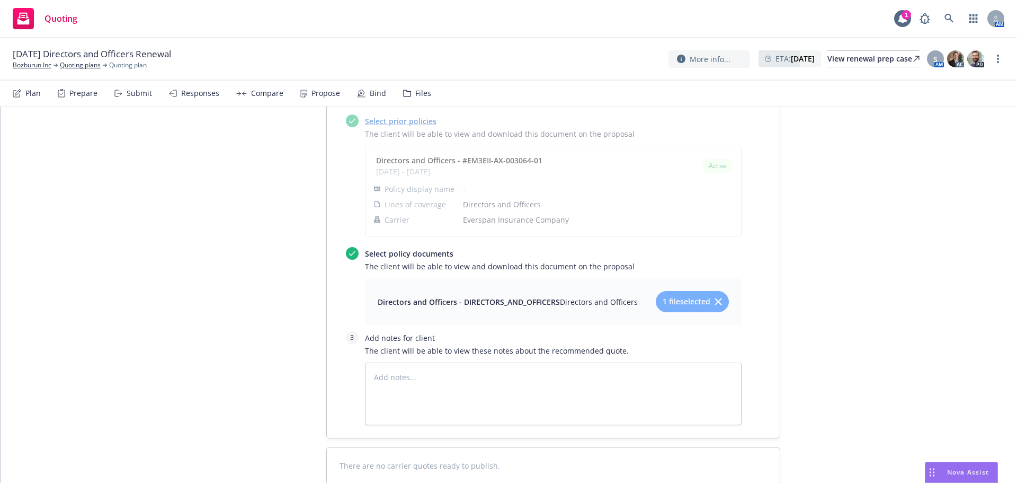
scroll to position [893, 0]
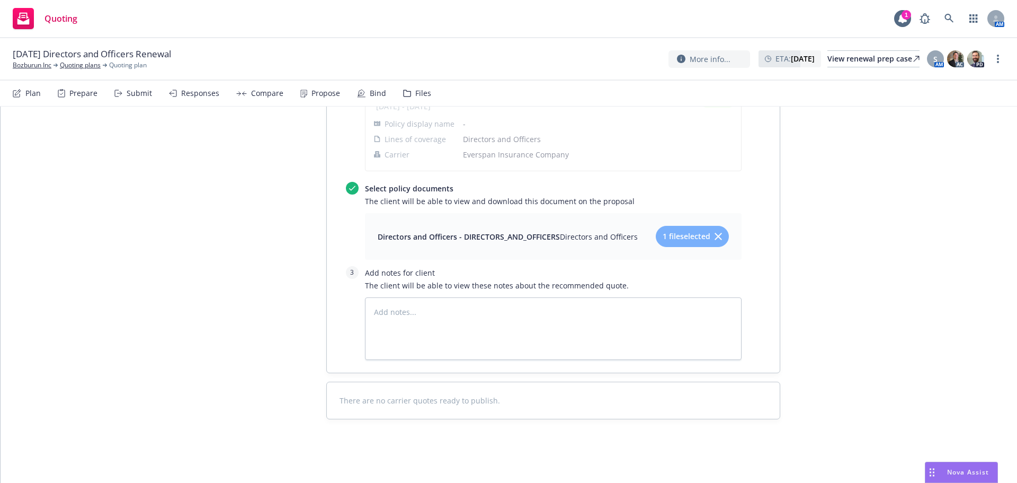
click at [1003, 65] on div "More info... ETA : October 1, 2025 View renewal prep case S AM AC PD" at bounding box center [837, 58] width 336 height 19
click at [1000, 62] on link "more" at bounding box center [998, 58] width 13 height 13
click at [940, 85] on link "Copy logging email" at bounding box center [945, 80] width 118 height 21
type textarea "x"
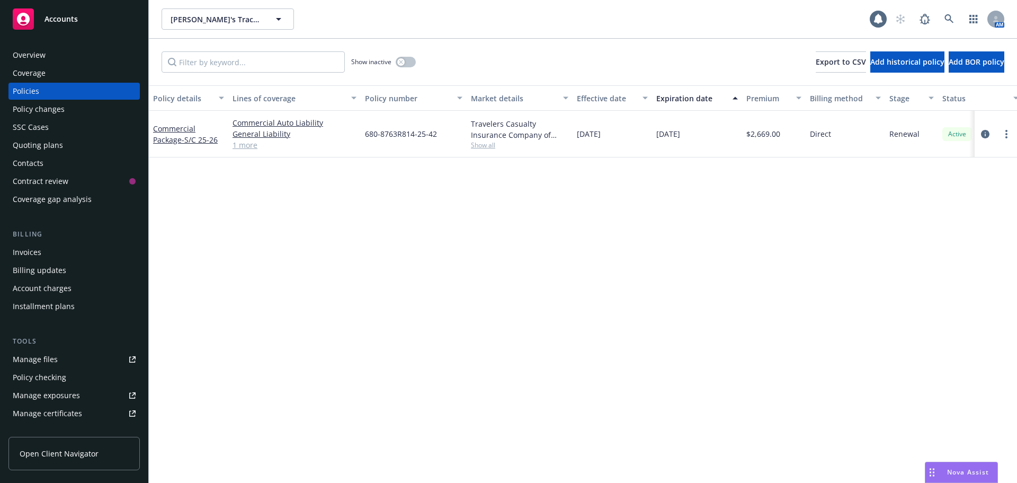
click at [58, 59] on div "Overview" at bounding box center [74, 55] width 123 height 17
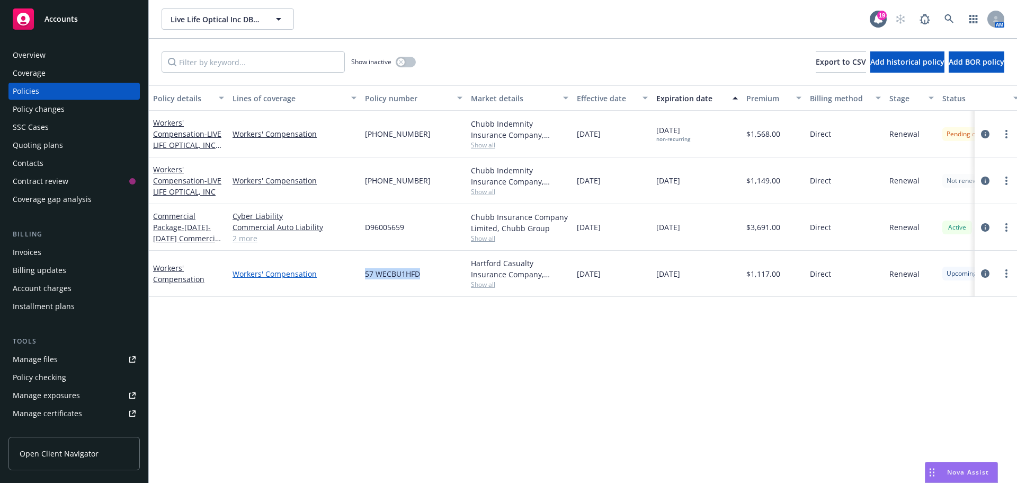
drag, startPoint x: 434, startPoint y: 277, endPoint x: 353, endPoint y: 277, distance: 81.1
click at [353, 277] on div "Workers' Compensation Workers' Compensation 57 WECBU1HFD Hartford Casualty Insu…" at bounding box center [660, 274] width 1023 height 46
